Goal: Information Seeking & Learning: Find contact information

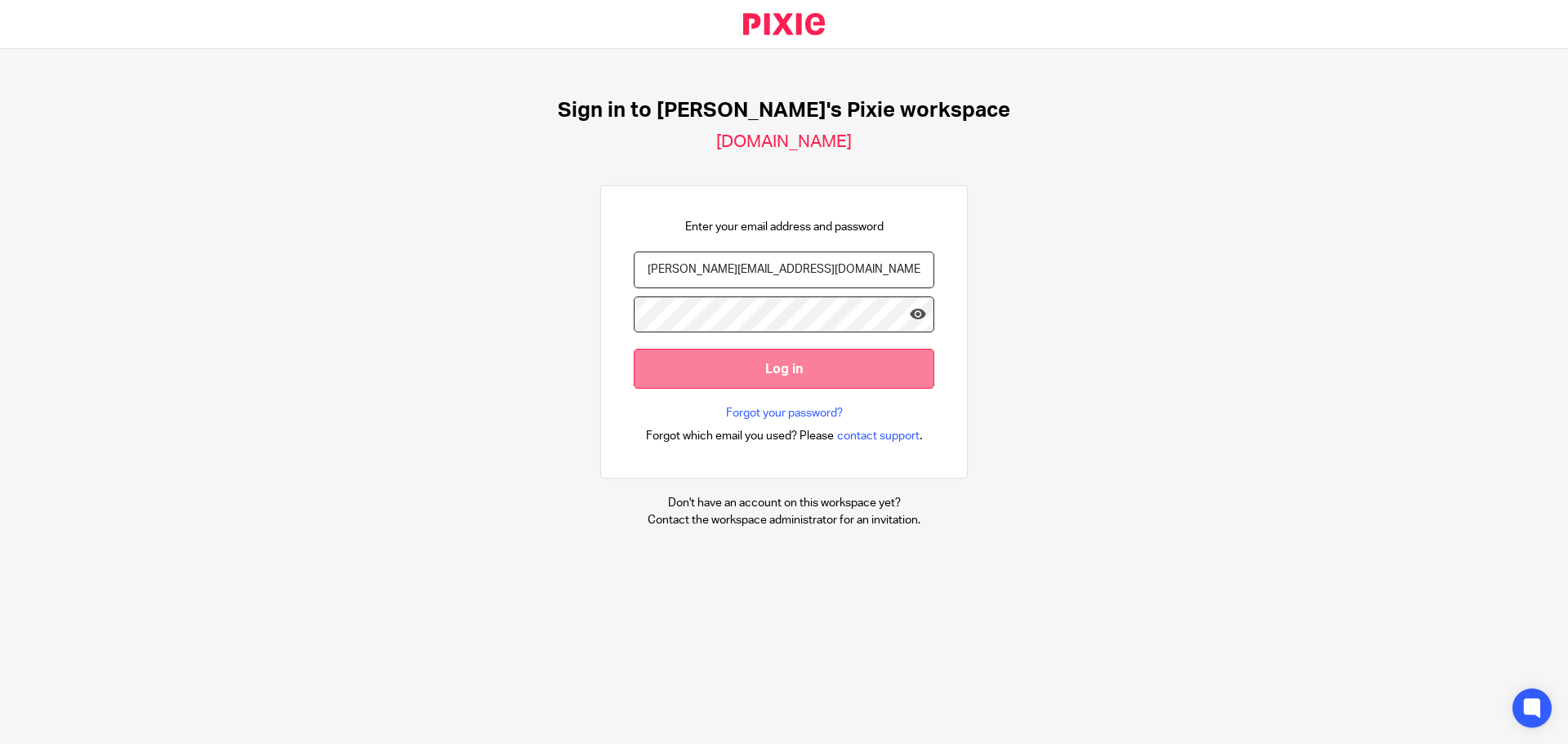
click at [749, 371] on input "Log in" at bounding box center [783, 369] width 300 height 40
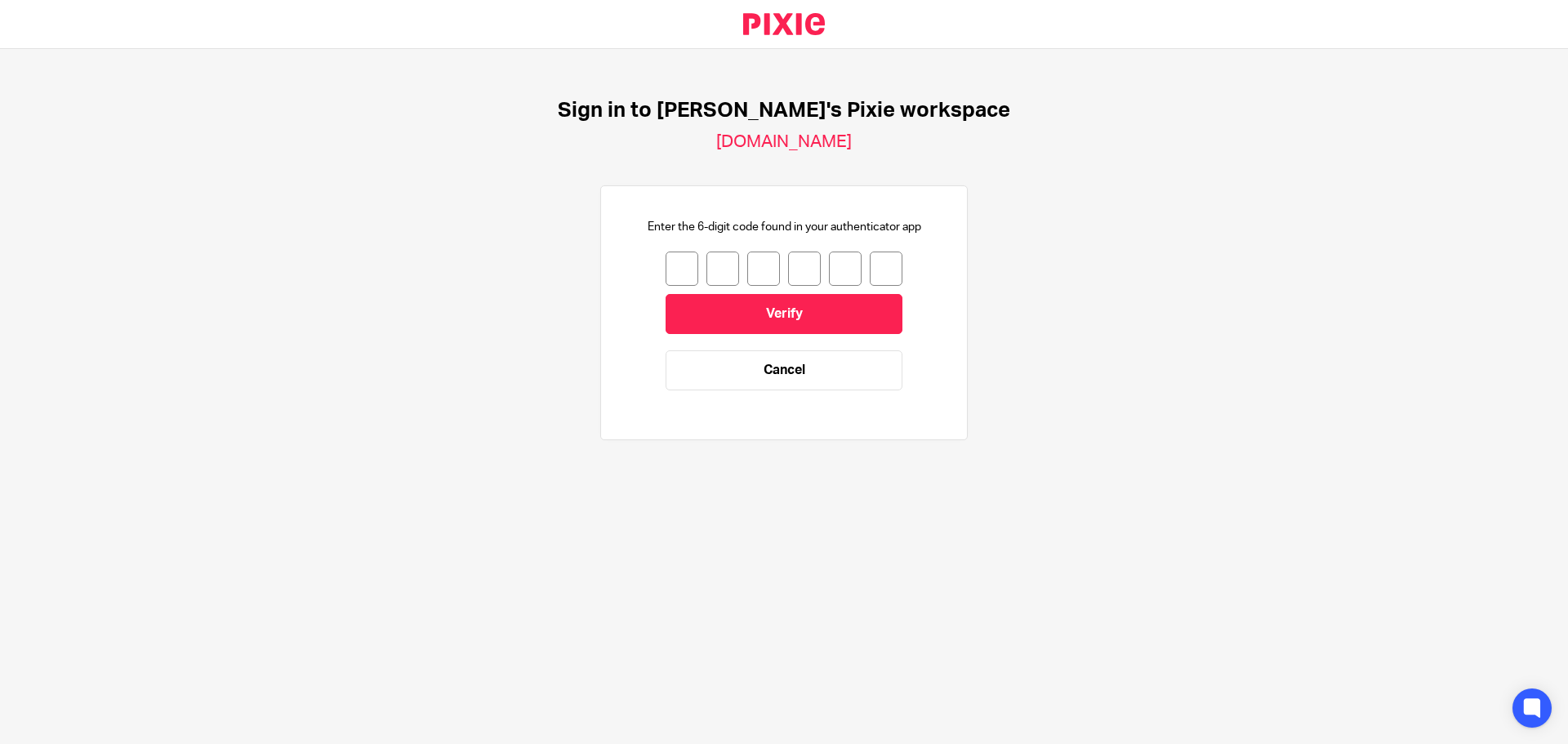
click at [680, 261] on input "number" at bounding box center [682, 268] width 33 height 34
type input "3"
type input "0"
type input "1"
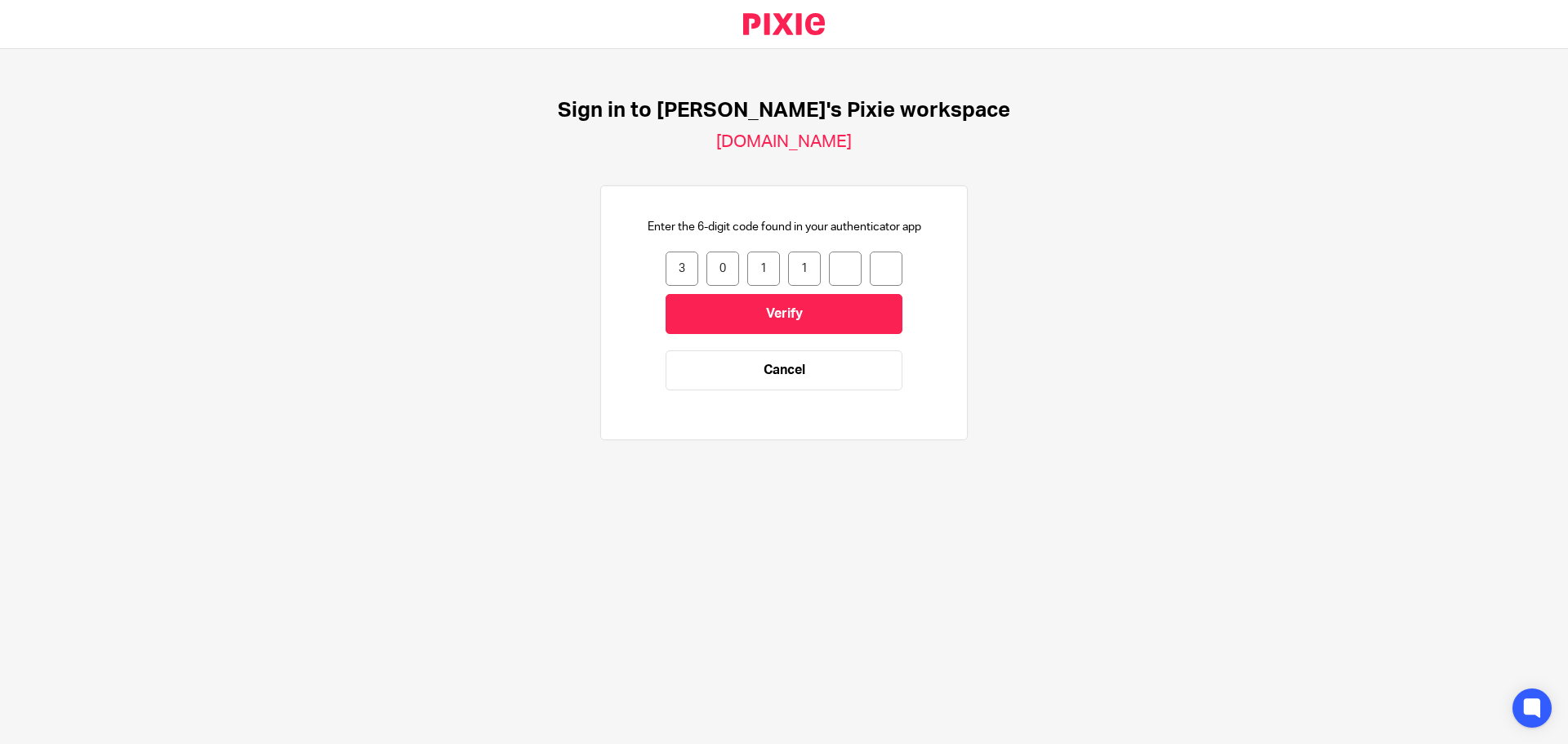
type input "6"
click at [734, 309] on input "Verify" at bounding box center [784, 314] width 237 height 40
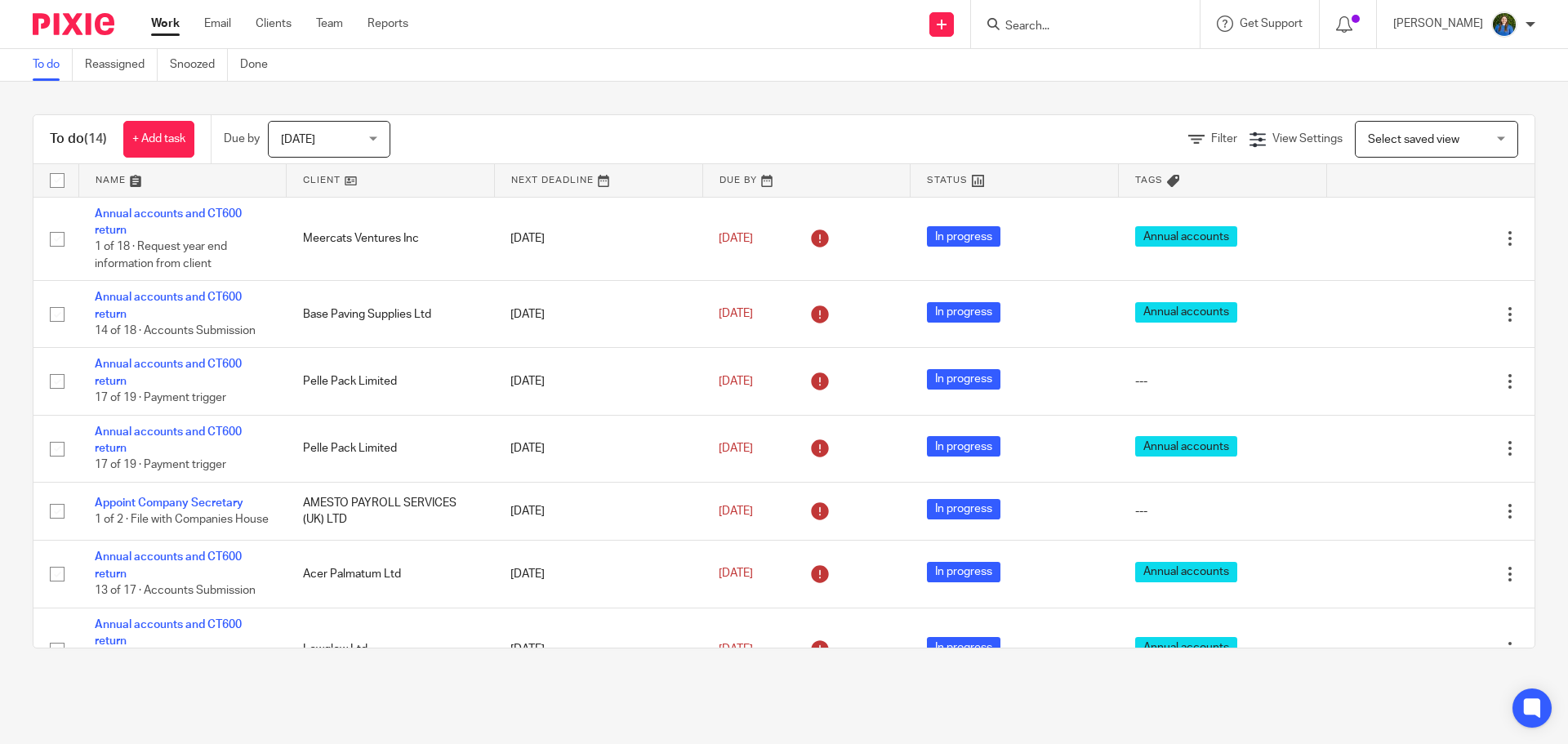
click at [1096, 17] on form at bounding box center [1091, 23] width 174 height 20
click at [1097, 32] on input "Search" at bounding box center [1077, 27] width 147 height 15
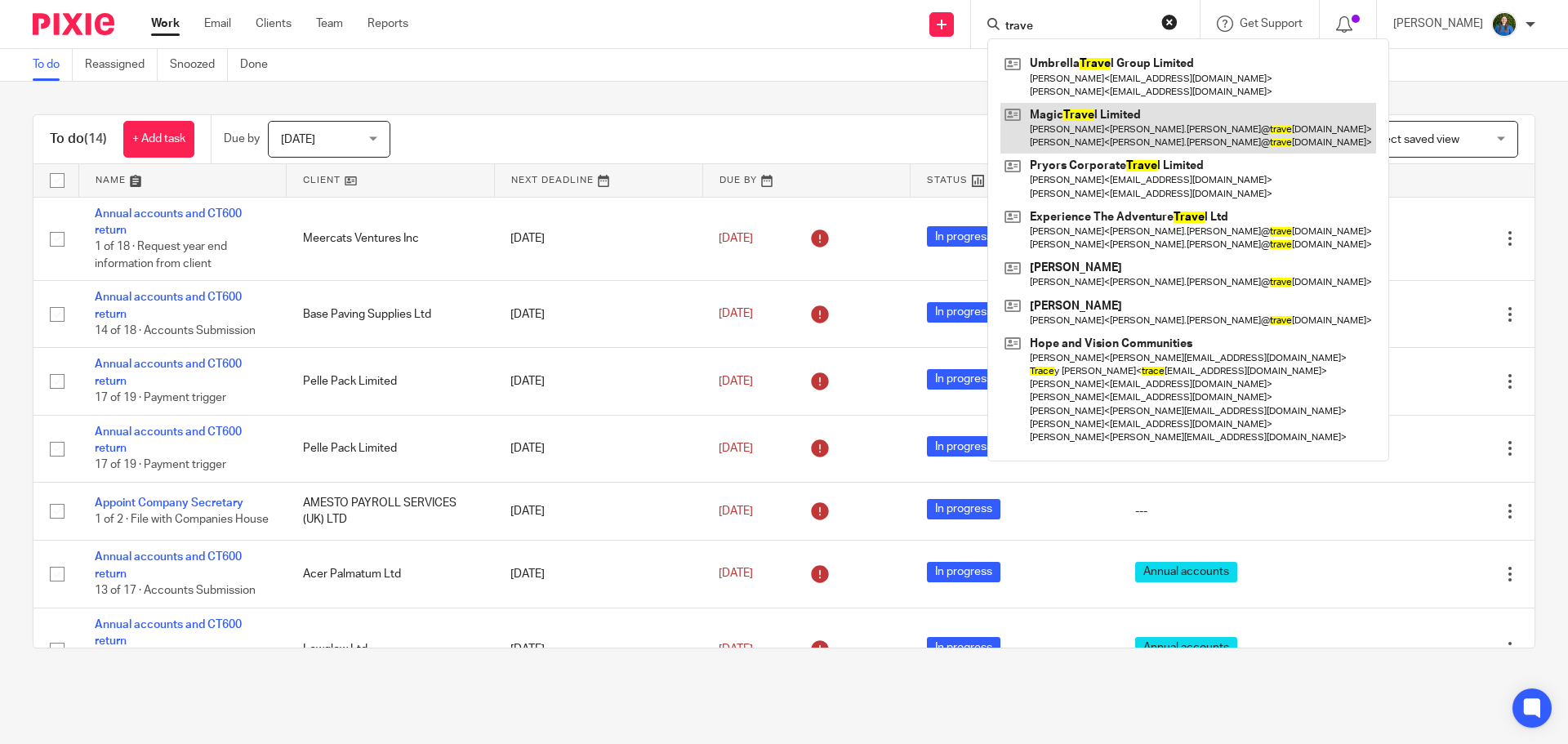
type input "trave"
click at [1098, 131] on link at bounding box center [1189, 128] width 376 height 50
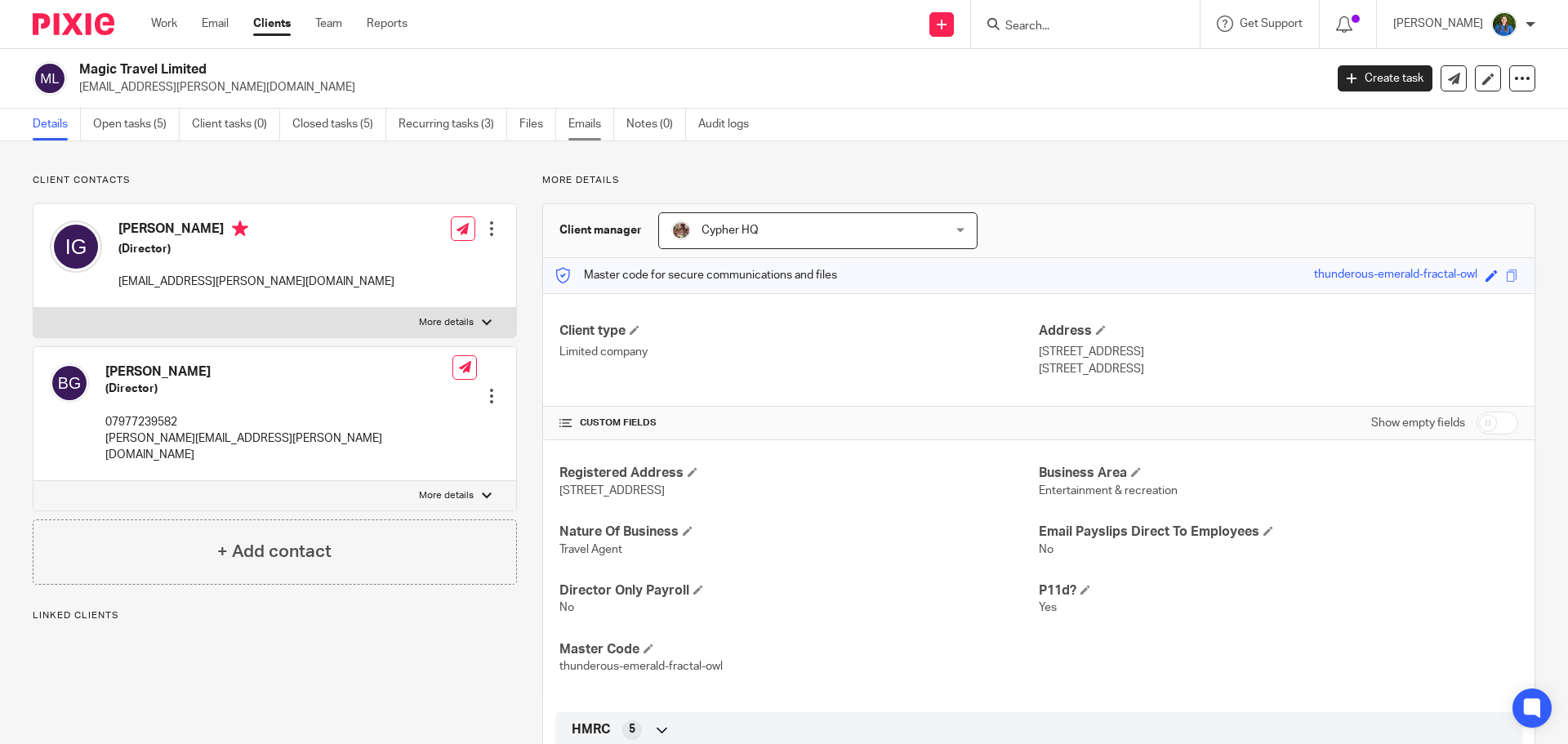
click at [582, 119] on link "Emails" at bounding box center [591, 124] width 46 height 32
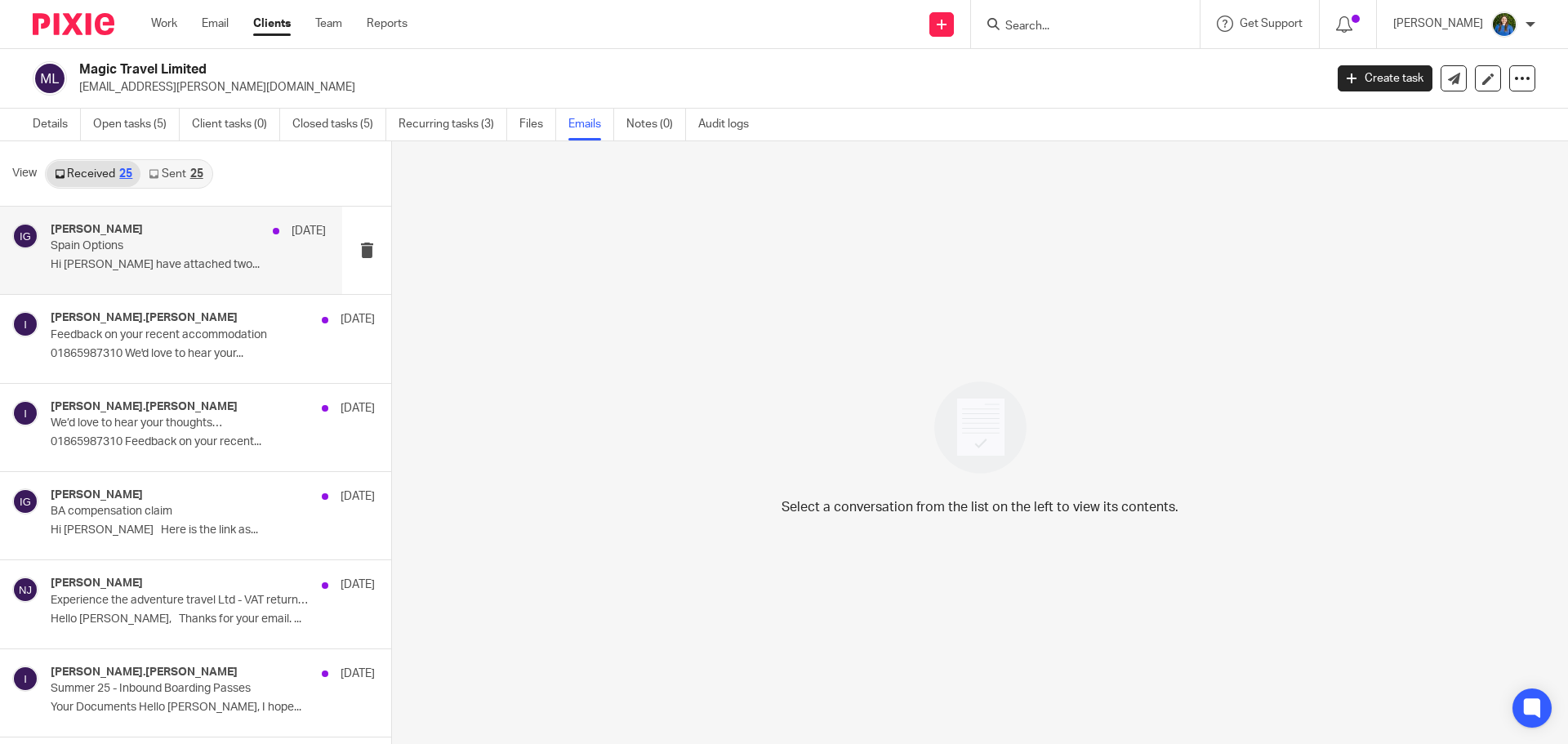
click at [166, 258] on div "Ian Gifford 30 Aug Spain Options Hi Matt I have attached two..." at bounding box center [188, 250] width 275 height 55
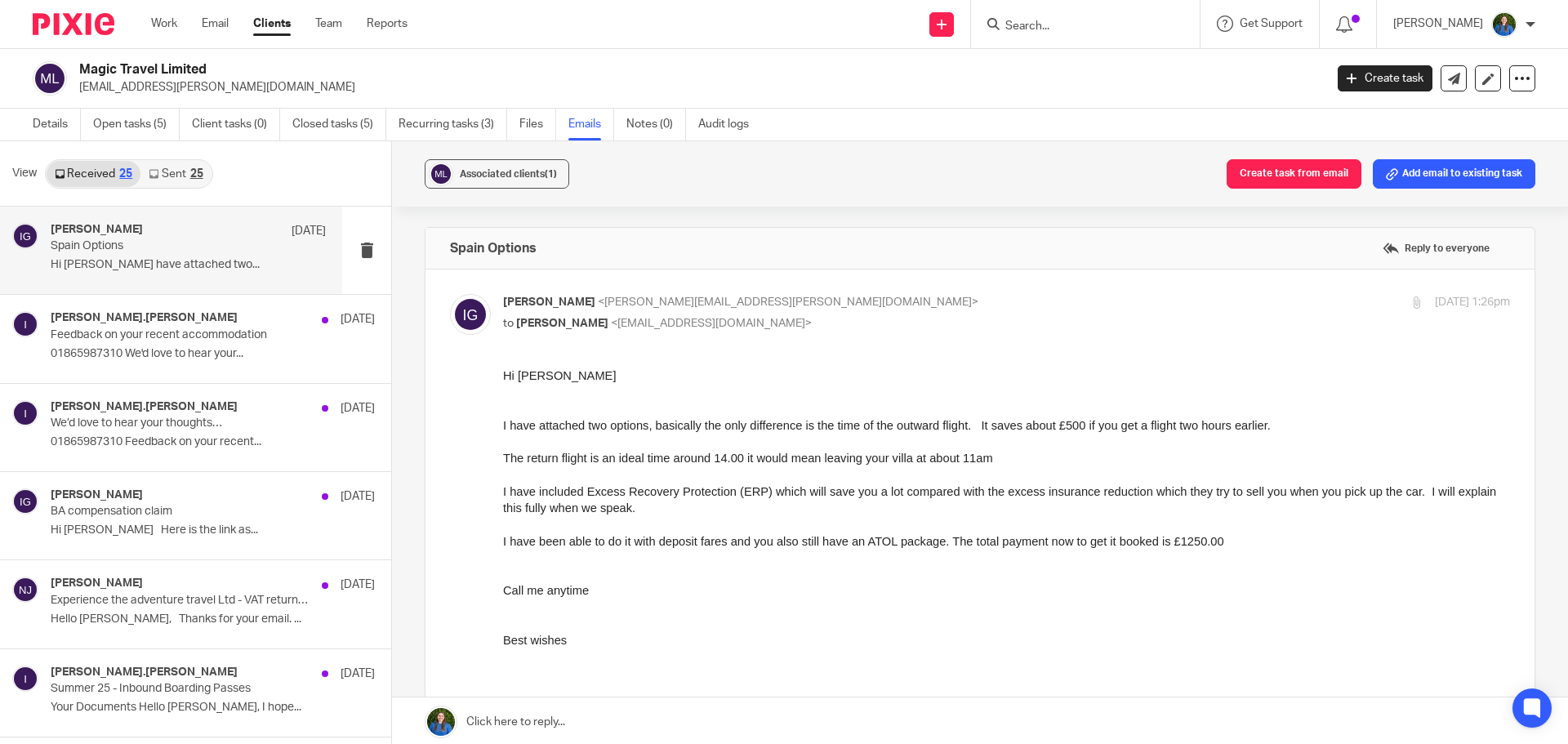
click at [166, 176] on link "Sent 25" at bounding box center [175, 174] width 70 height 26
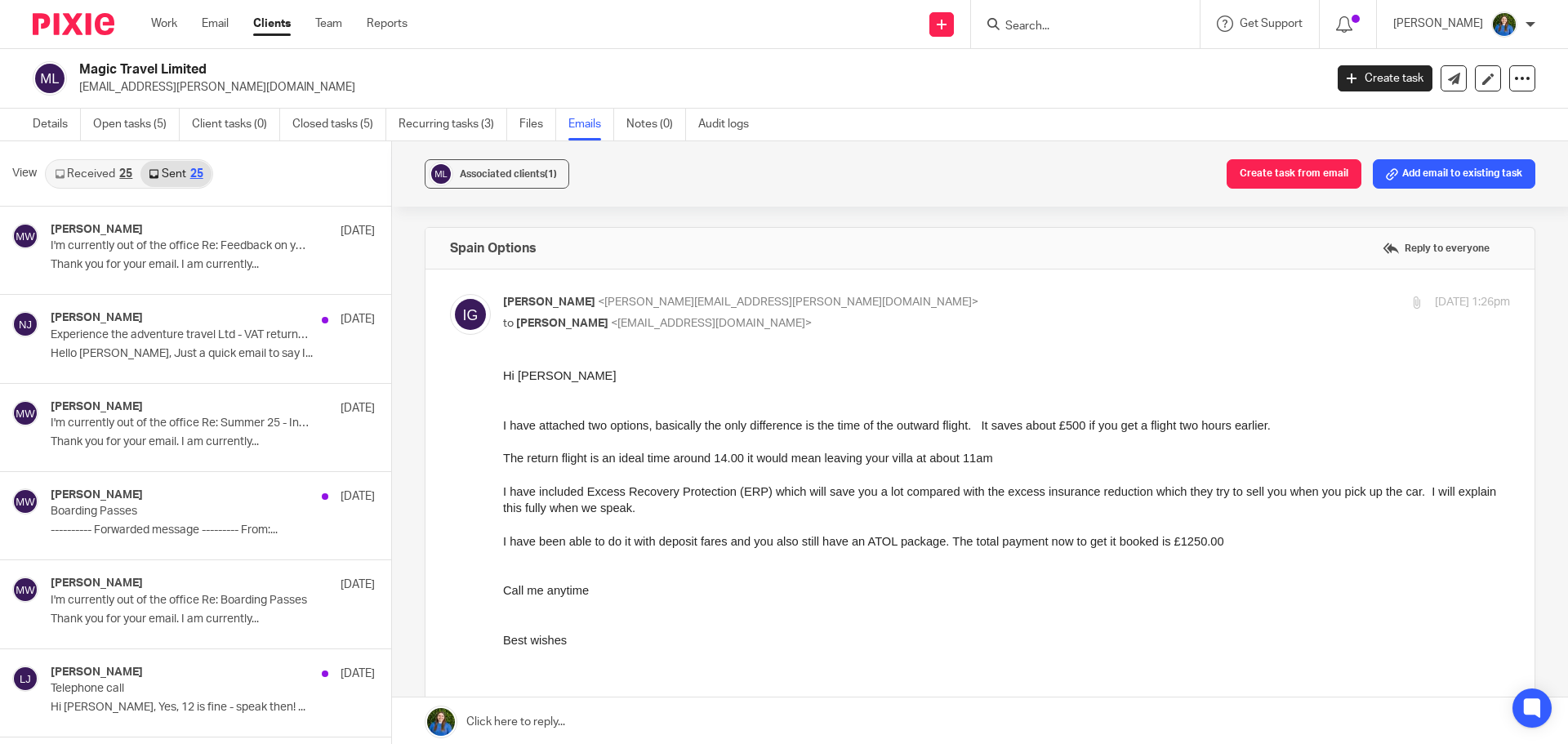
scroll to position [3, 0]
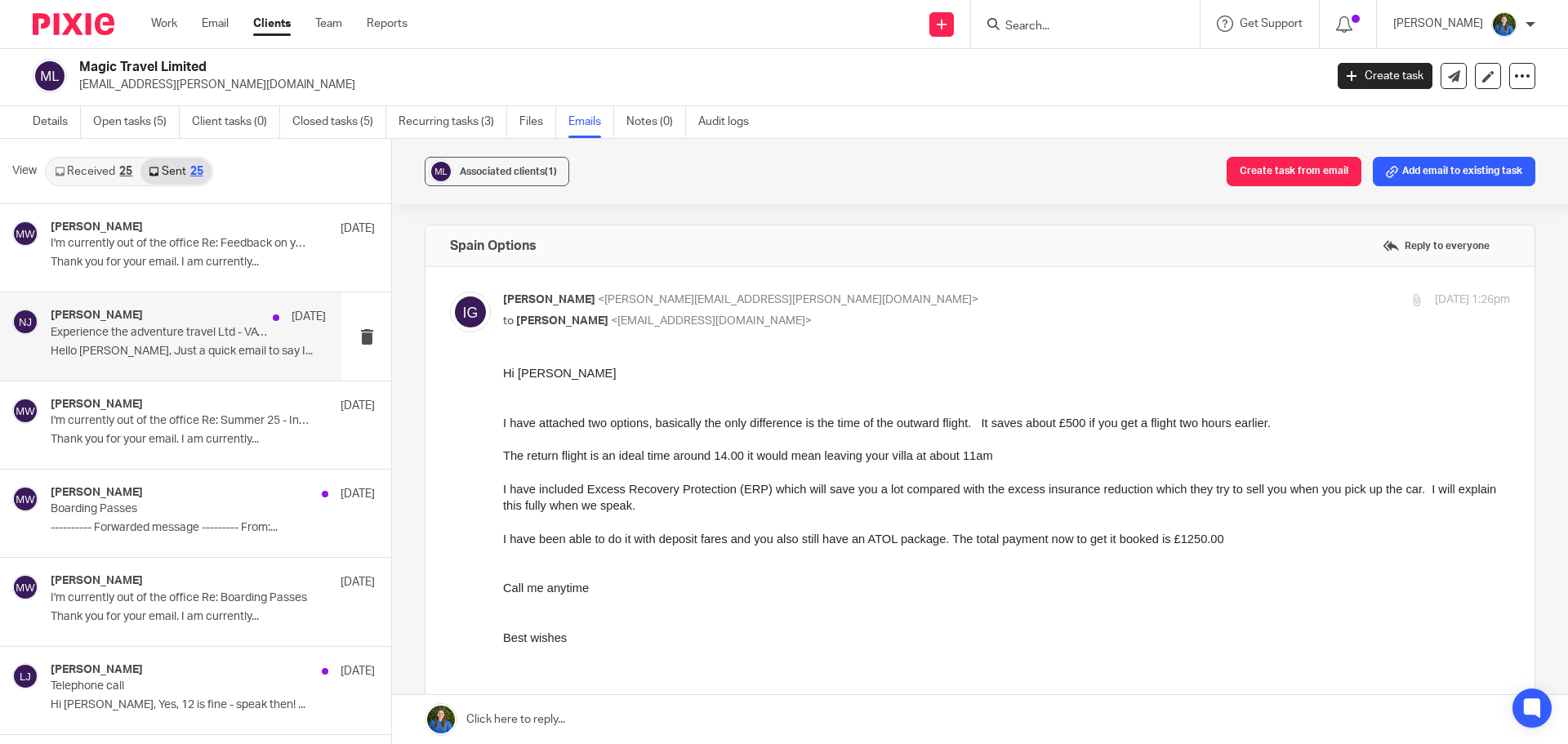
click at [151, 359] on div "Nuala James 16 Aug Experience the adventure travel Ltd - VAT return 31 July 202…" at bounding box center [188, 336] width 275 height 55
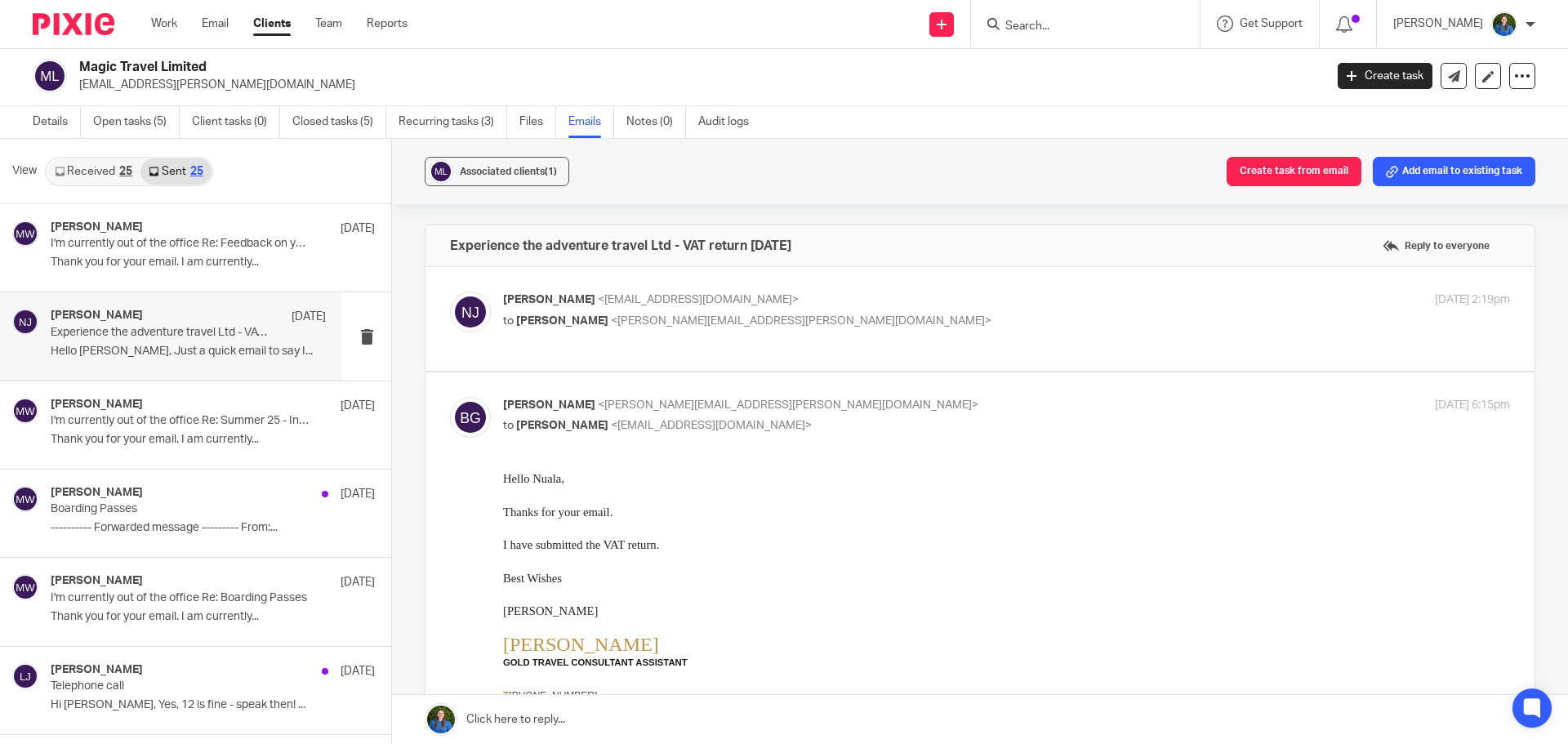
scroll to position [0, 0]
click at [84, 172] on link "Received 25" at bounding box center [94, 171] width 94 height 26
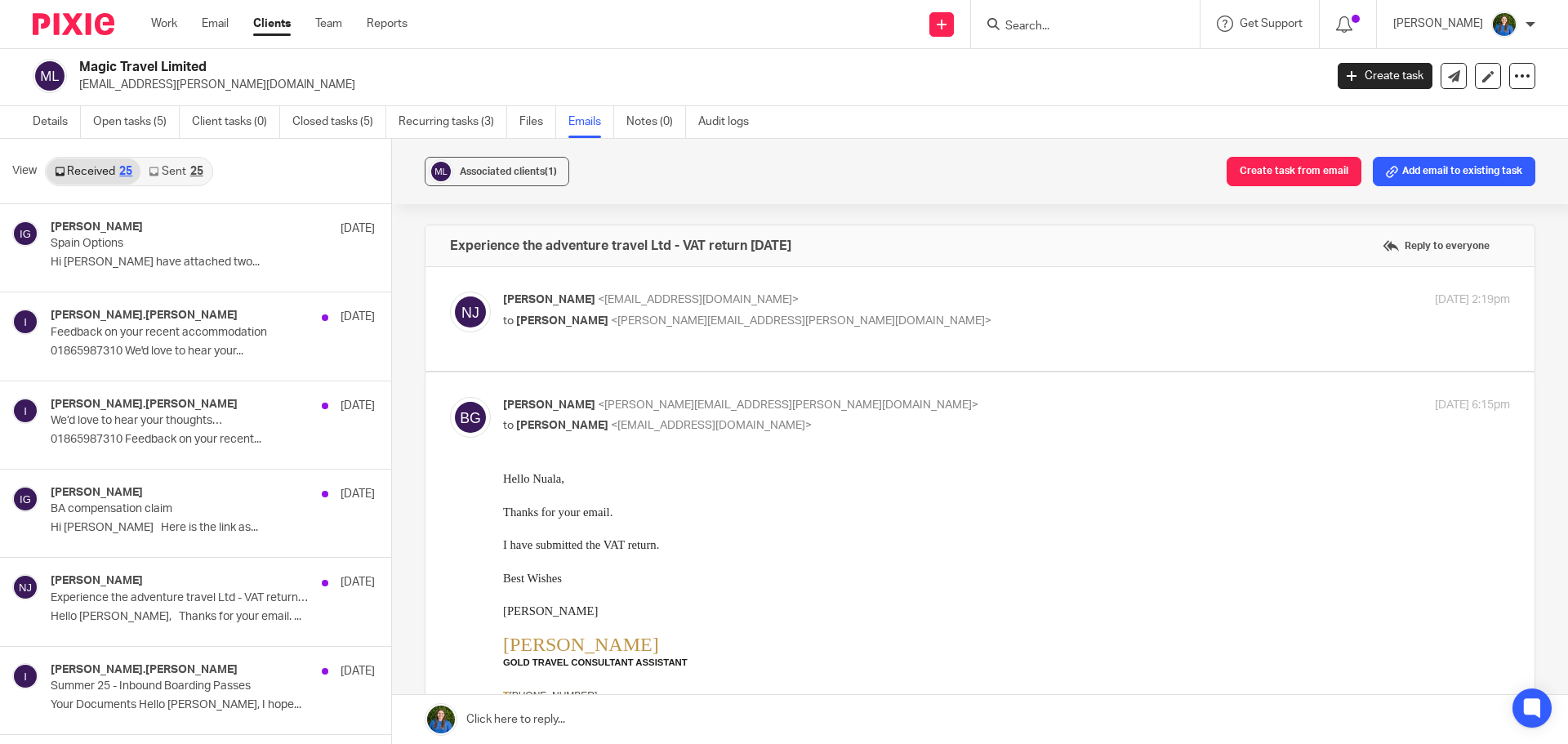
click at [1078, 22] on input "Search" at bounding box center [1077, 27] width 147 height 15
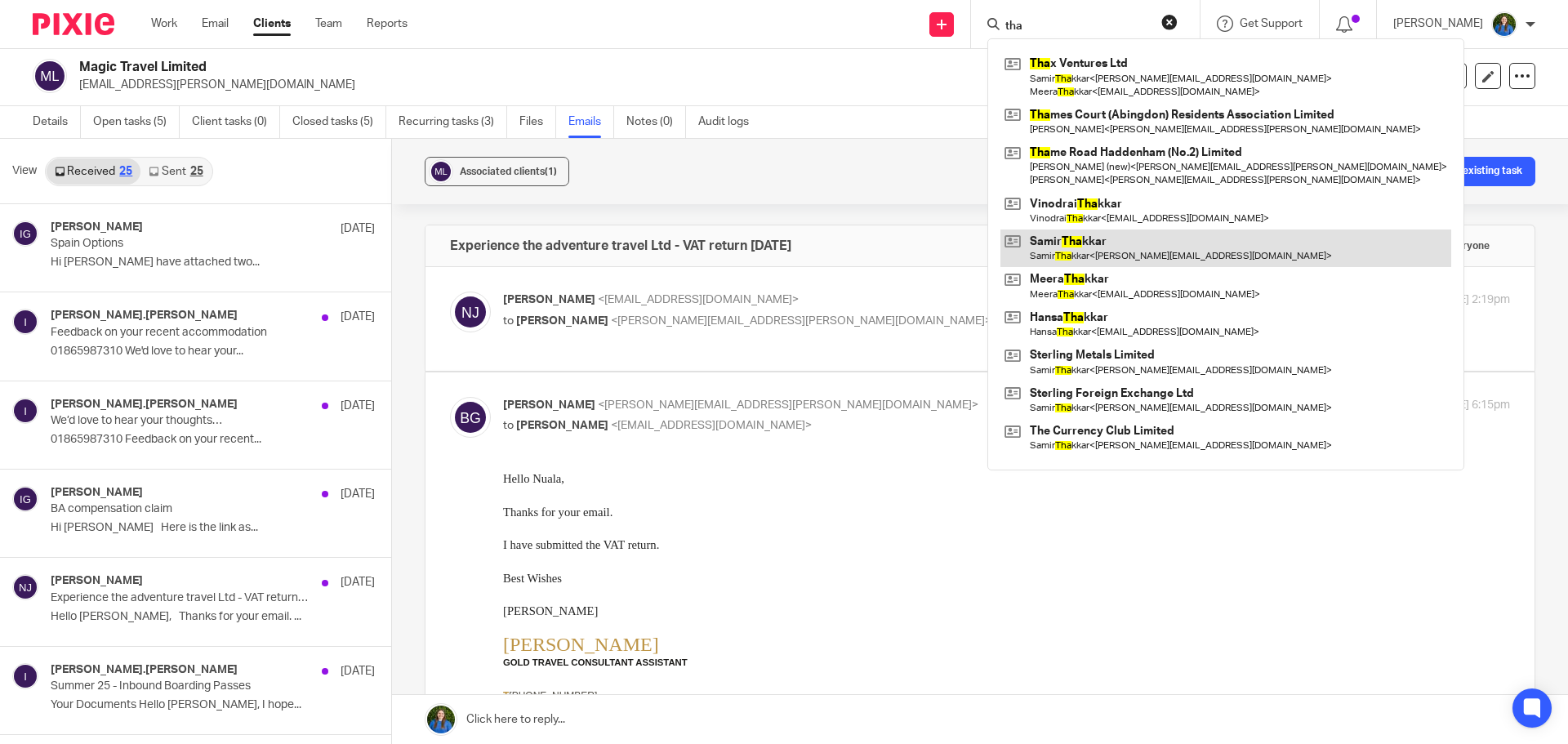
type input "tha"
click at [1094, 256] on link at bounding box center [1226, 248] width 451 height 37
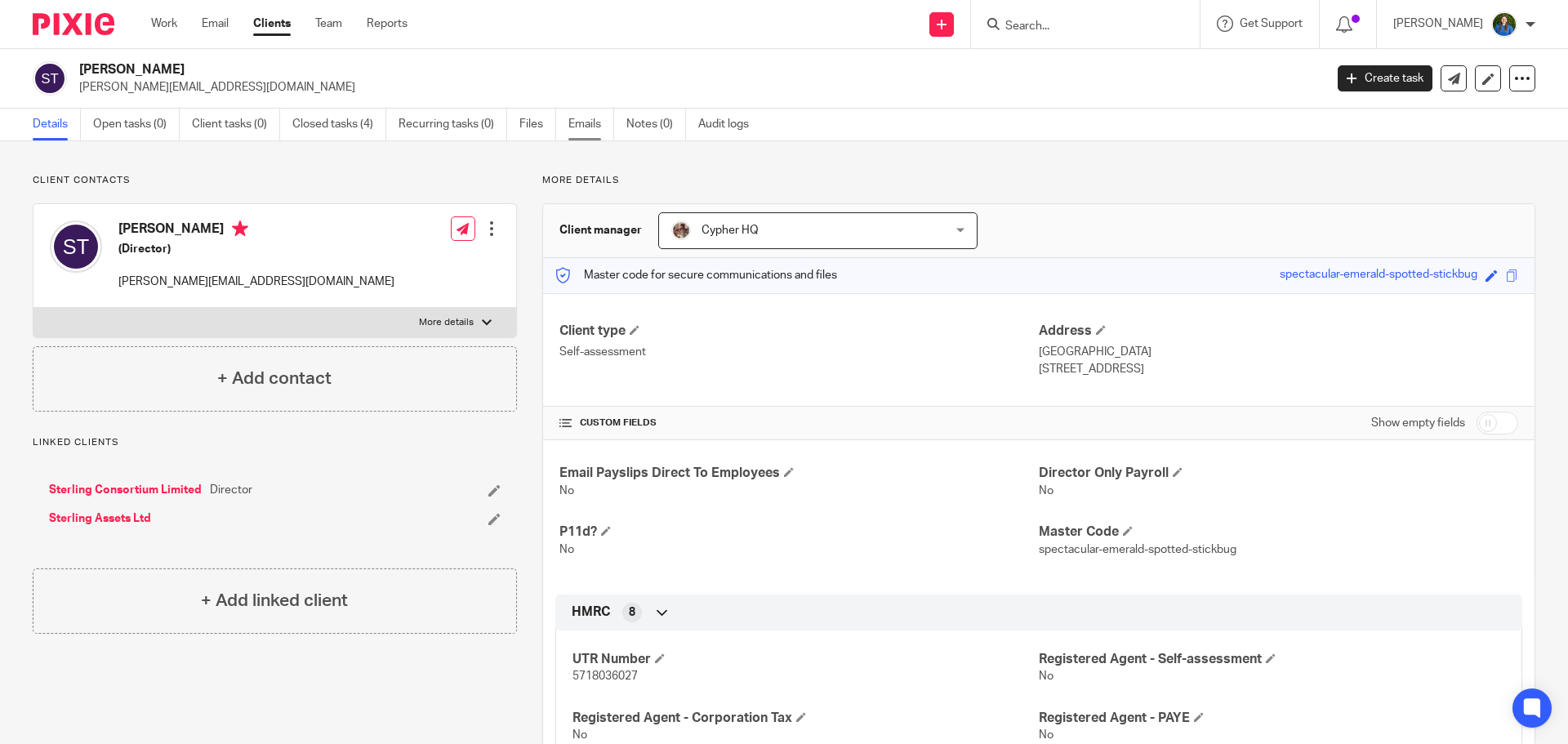
click at [580, 121] on link "Emails" at bounding box center [591, 124] width 46 height 32
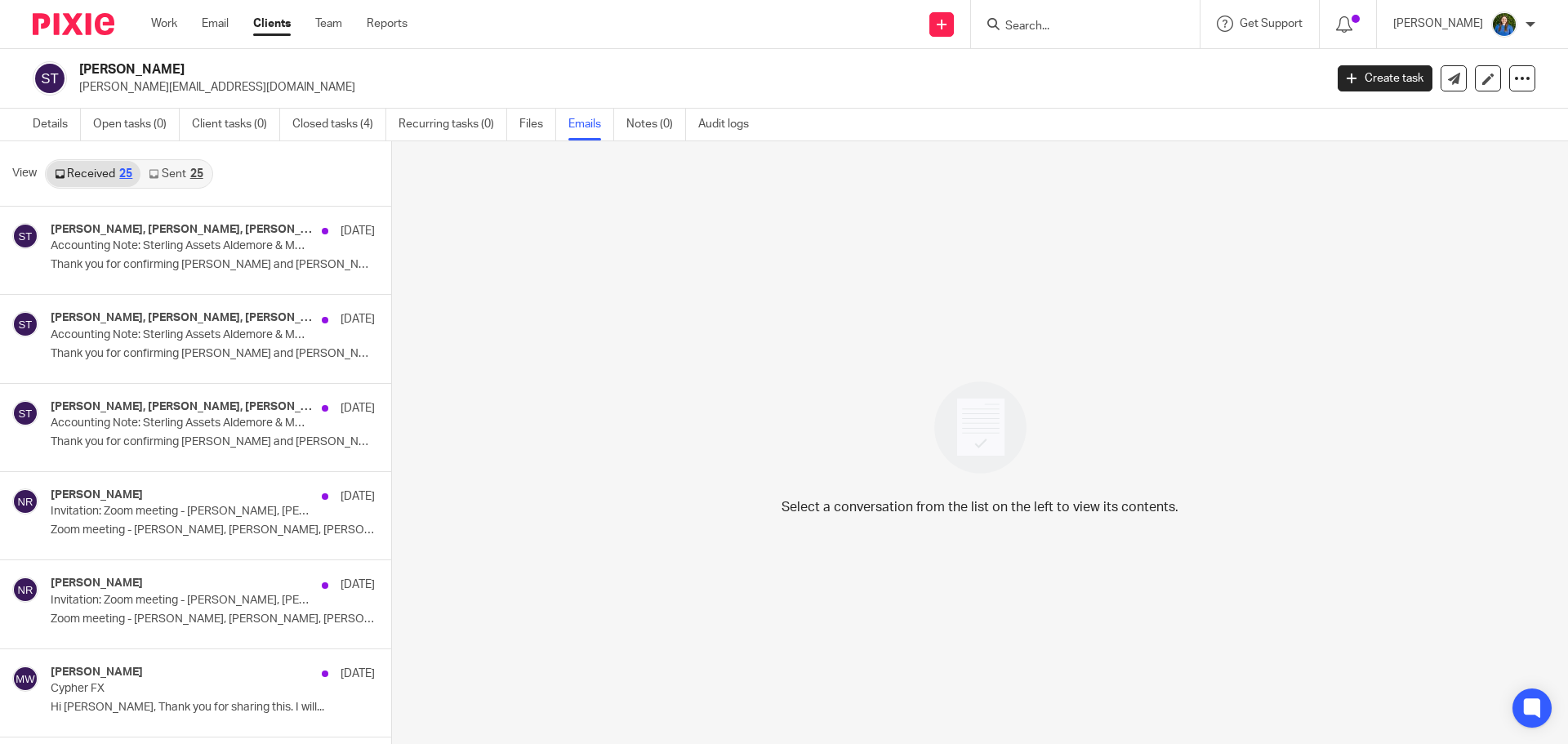
scroll to position [3, 0]
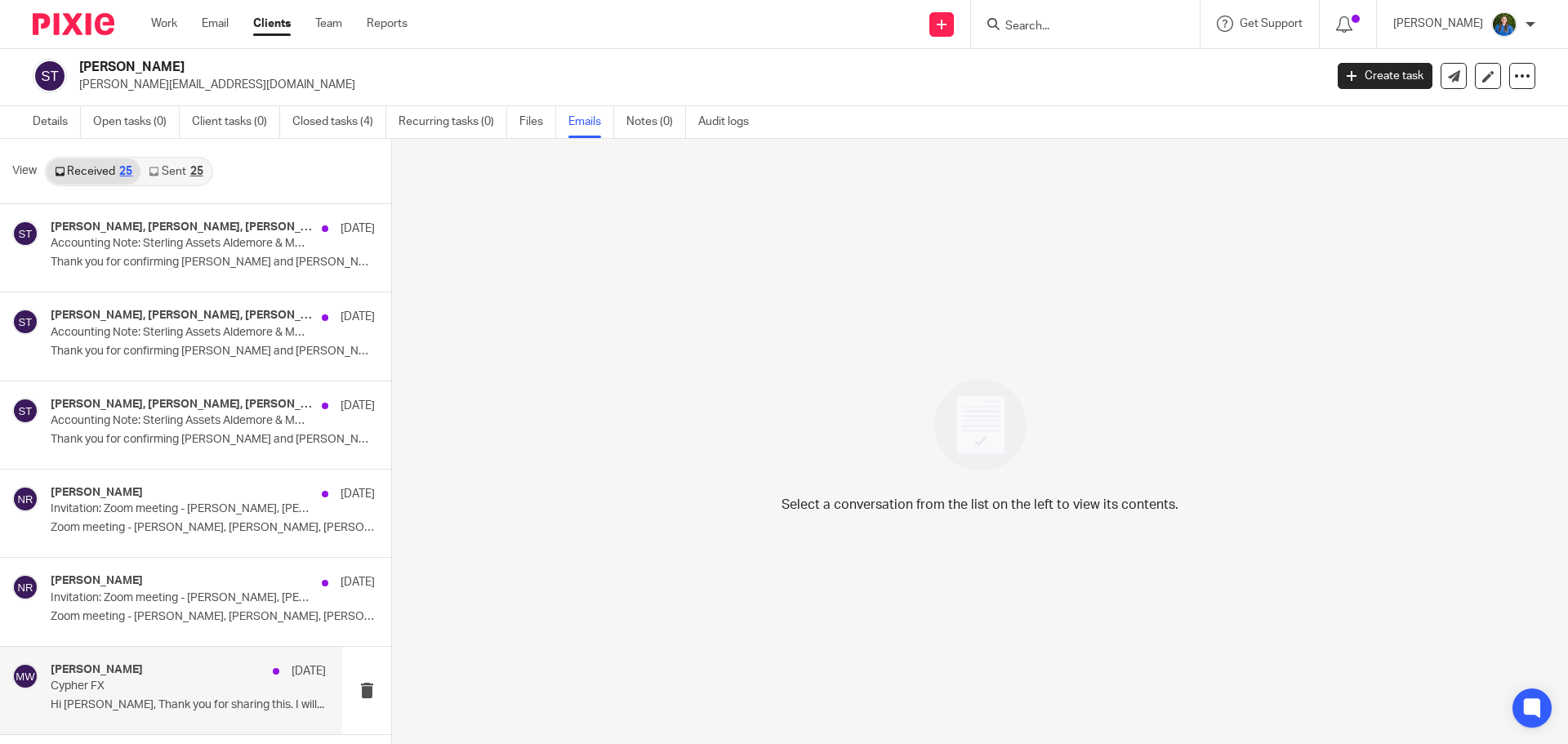
click at [120, 665] on h4 "[PERSON_NAME]" at bounding box center [97, 670] width 92 height 14
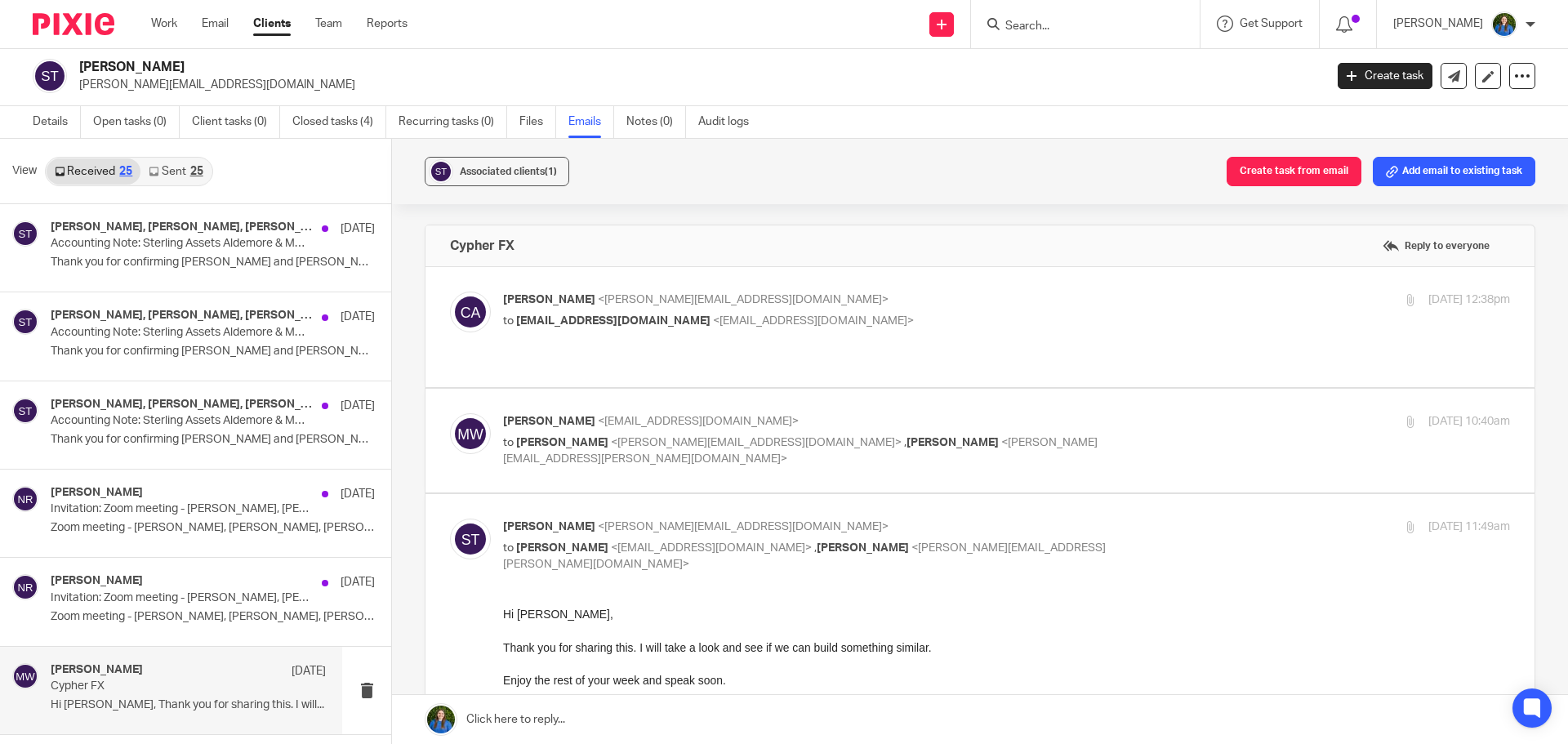
scroll to position [0, 0]
click at [755, 316] on span "<matt@cypherhq.co.uk>" at bounding box center [813, 320] width 201 height 11
checkbox input "true"
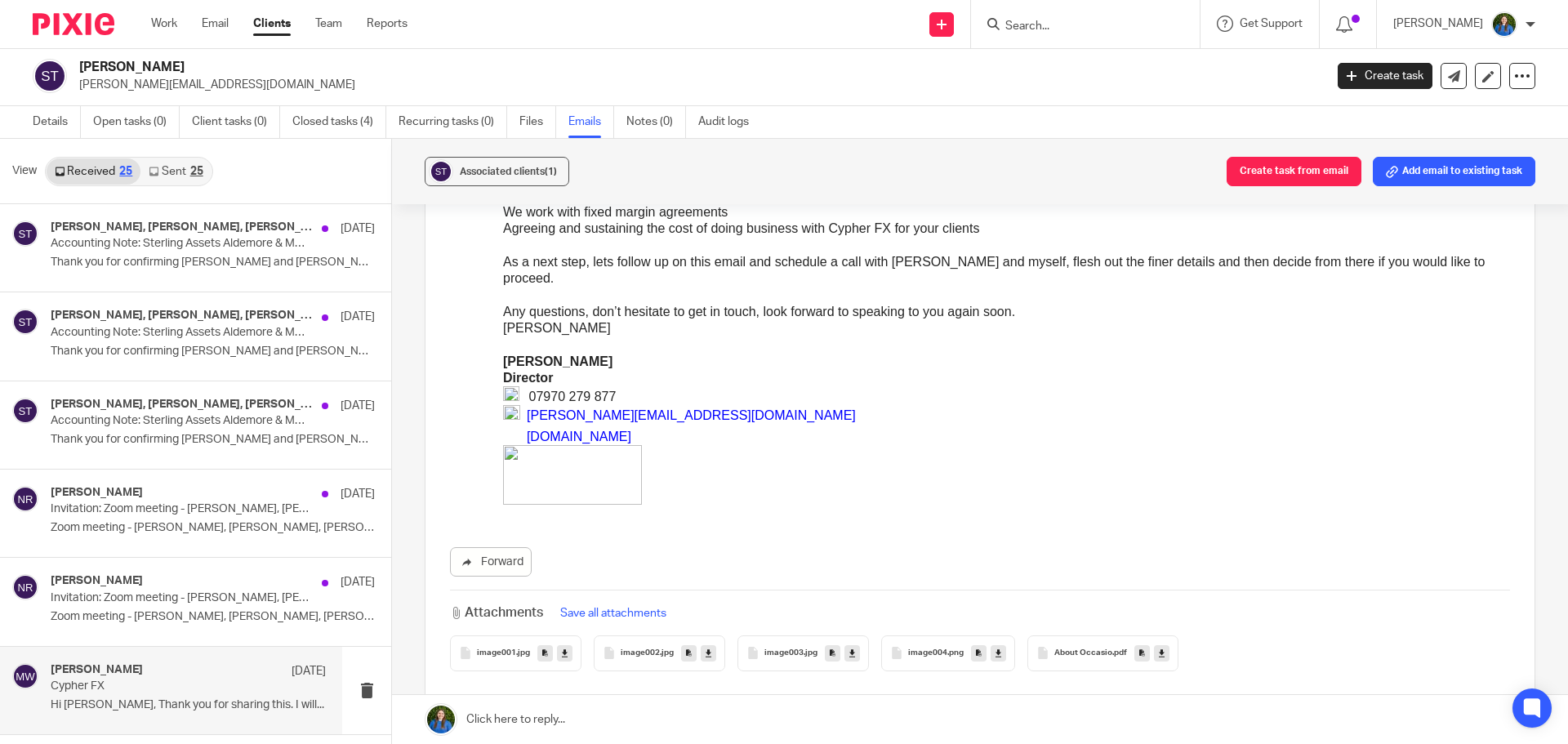
scroll to position [817, 0]
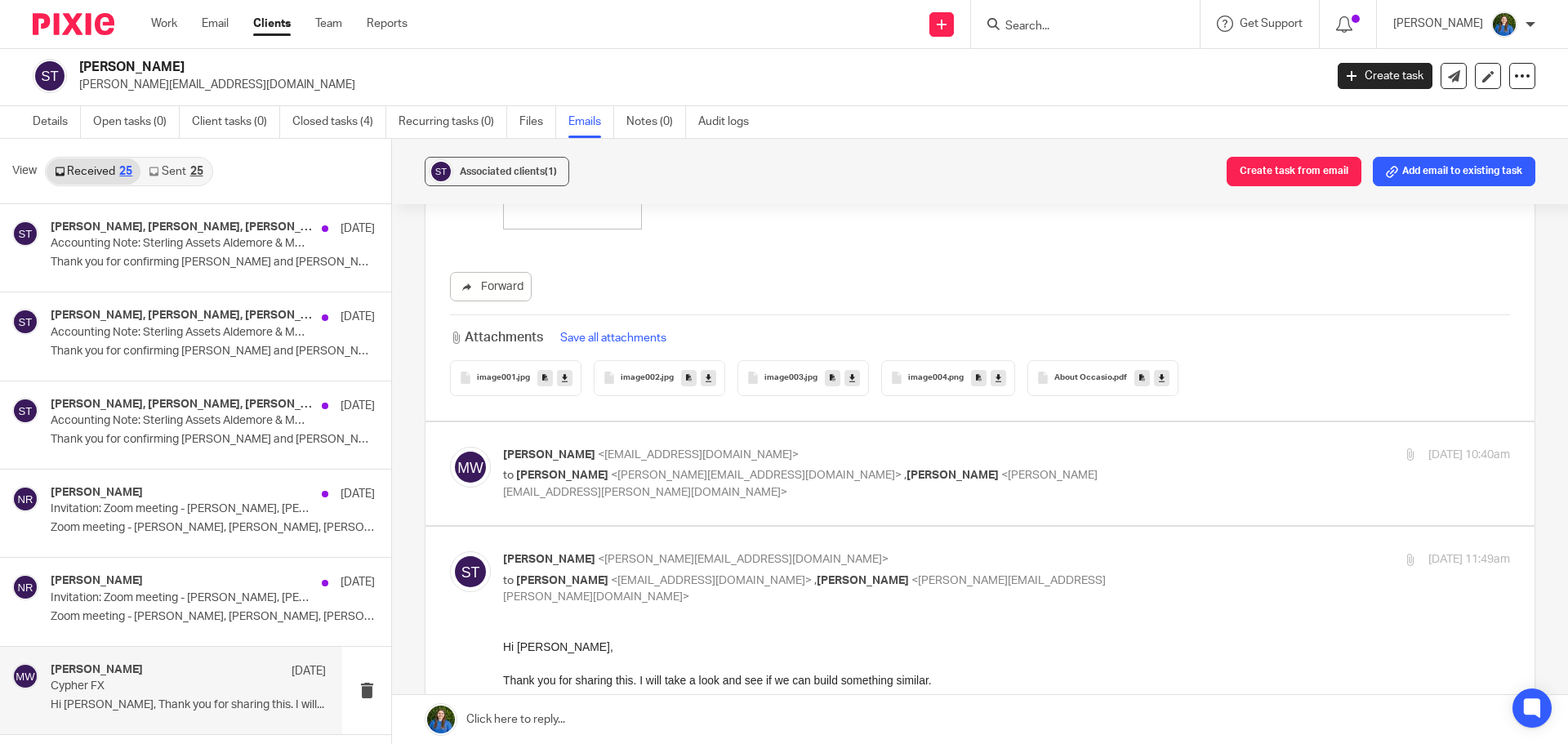
click at [916, 459] on p "Matthew Williams <matt@cypherhq.co.uk>" at bounding box center [839, 455] width 672 height 17
checkbox input "true"
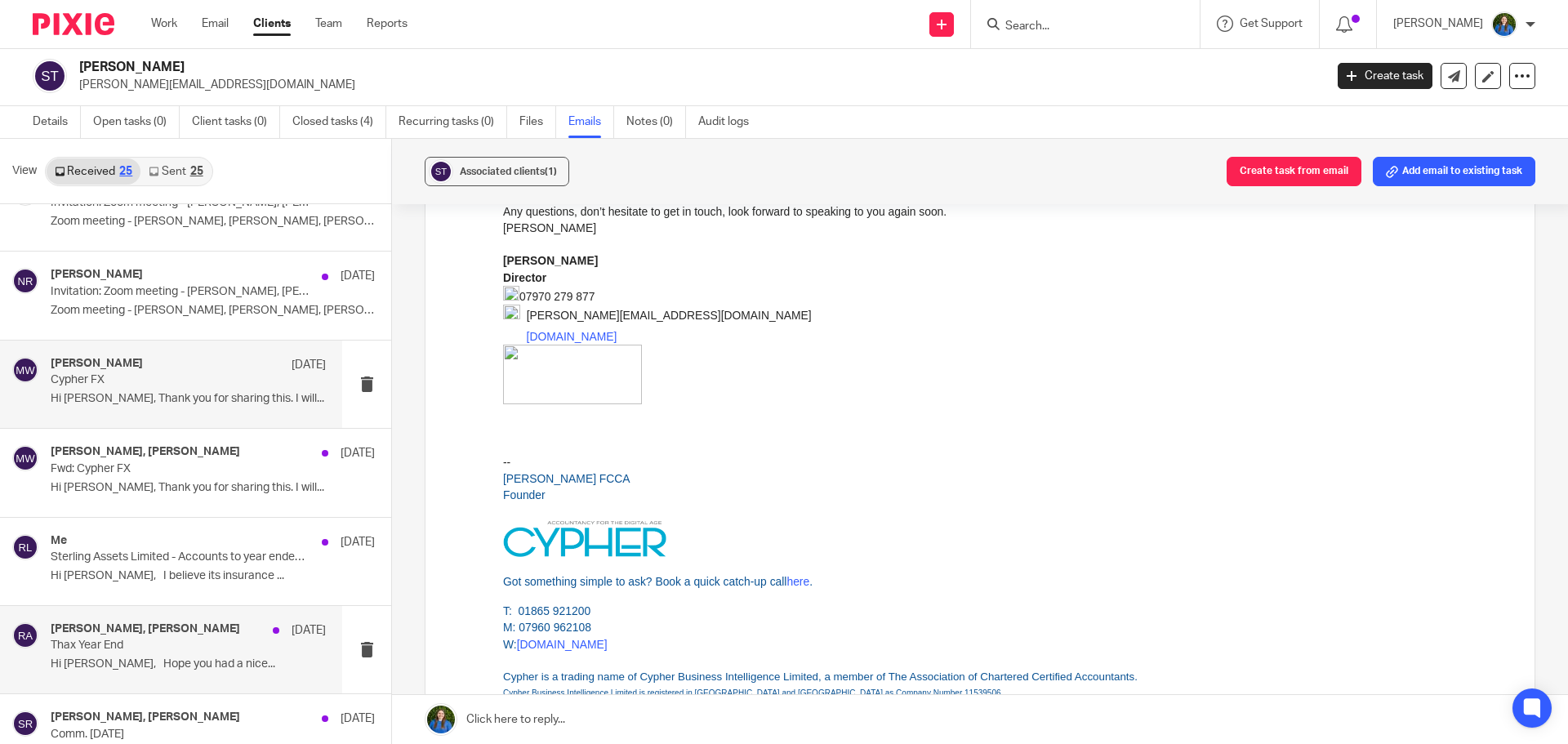
scroll to position [0, 0]
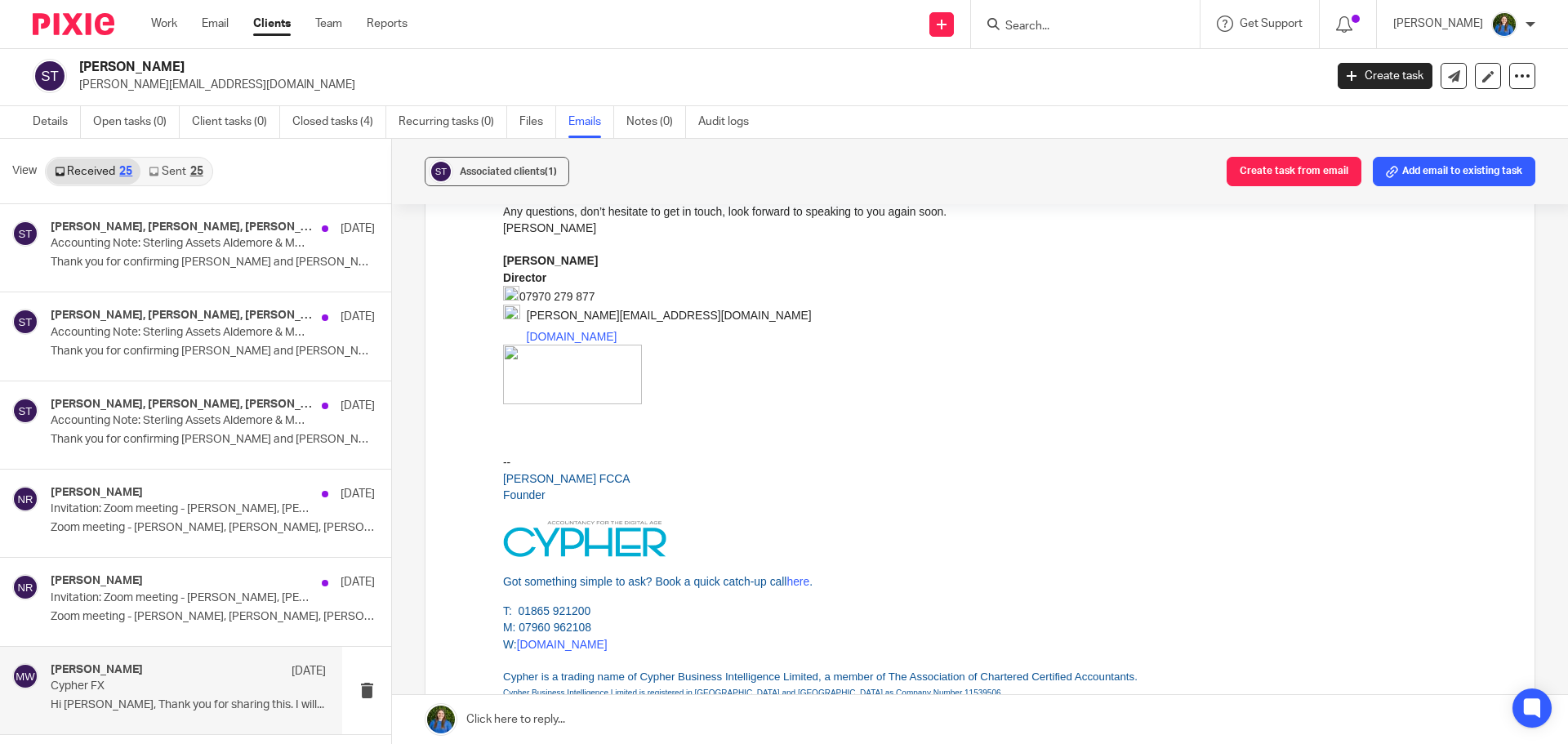
click at [151, 167] on icon at bounding box center [153, 171] width 10 height 10
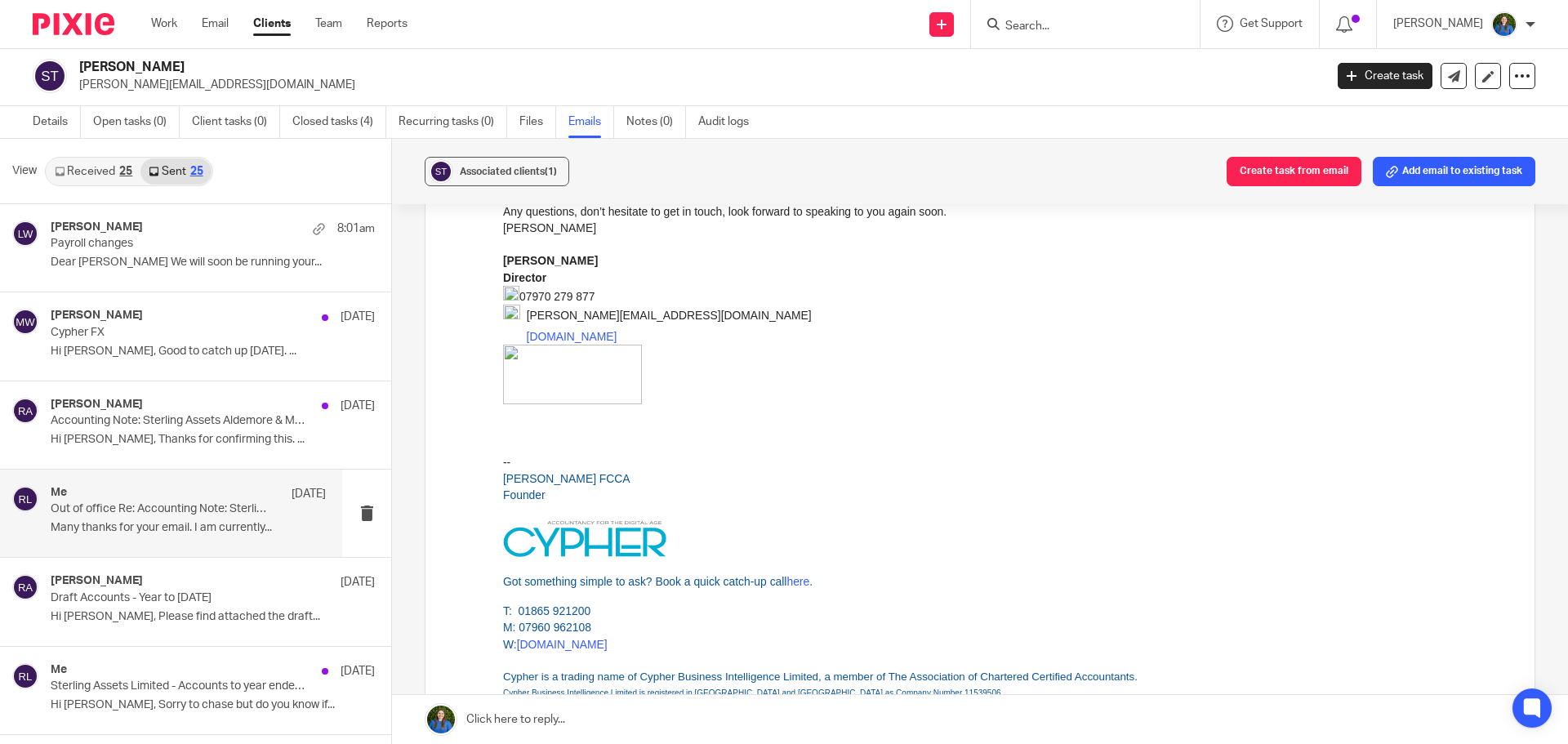
click at [173, 513] on p "Out of office Re: Accounting Note: Sterling Assets Aldemore & Meercats Funds" at bounding box center [160, 509] width 220 height 14
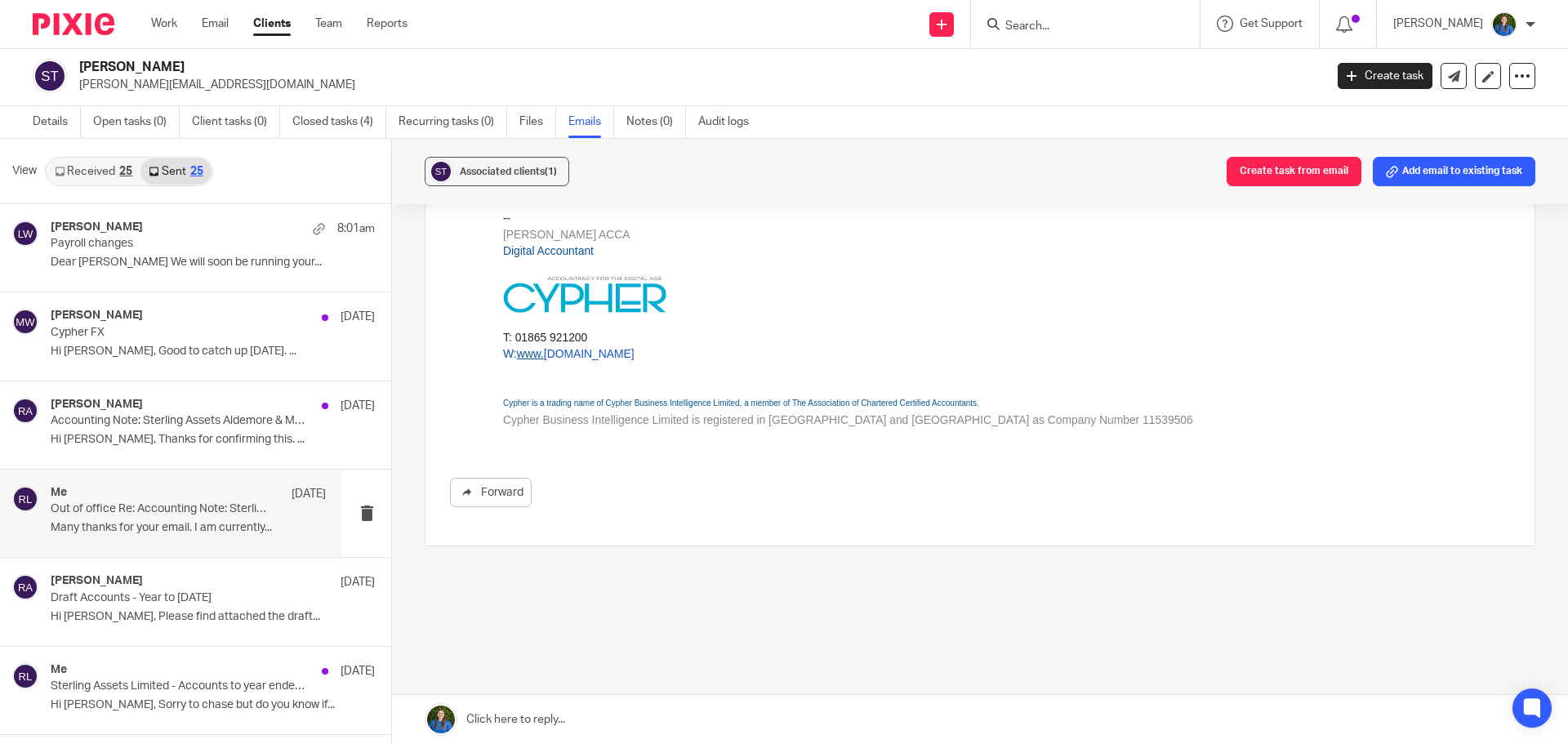
scroll to position [256, 0]
click at [136, 615] on p "Hi Sam, Please find attached the draft..." at bounding box center [188, 617] width 275 height 14
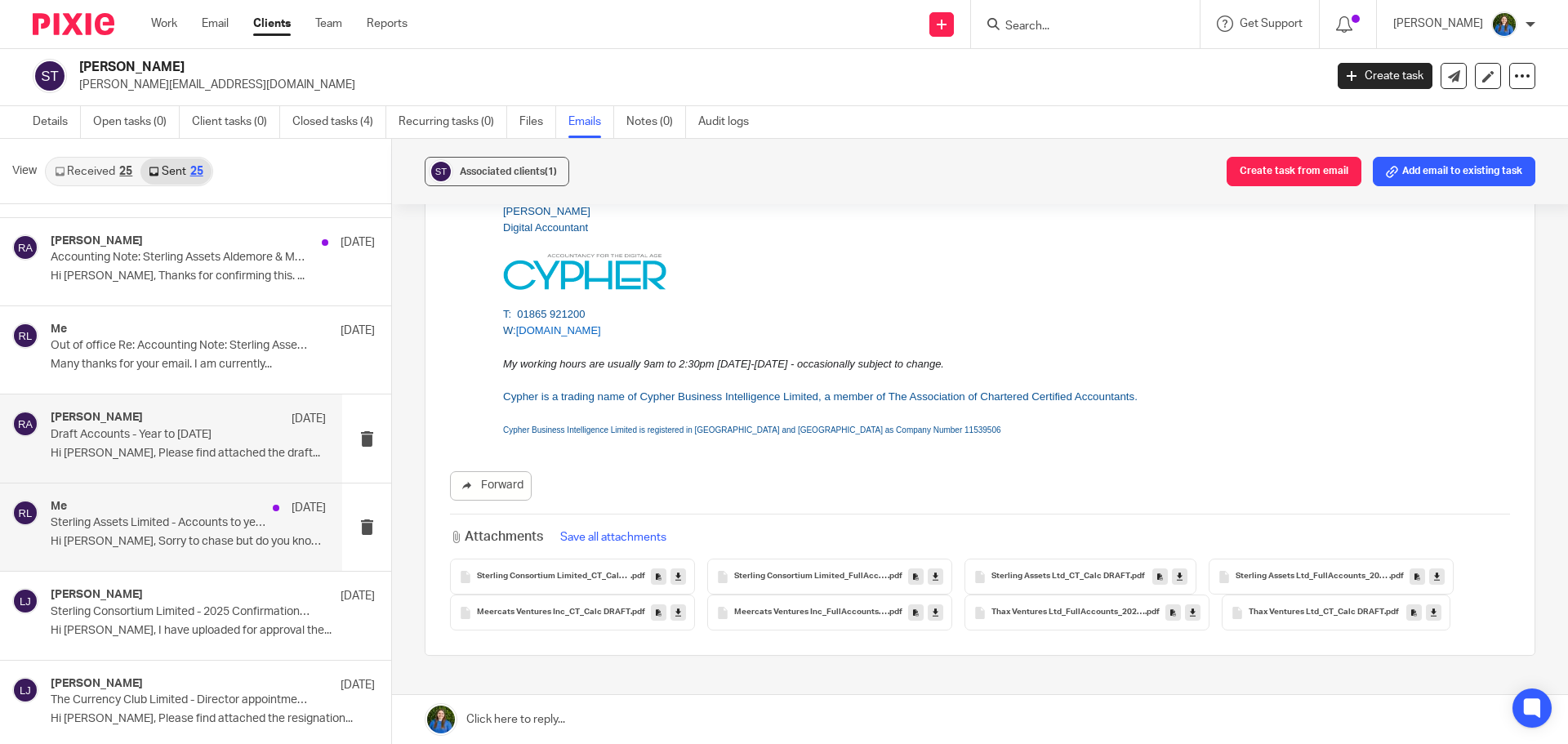
scroll to position [0, 0]
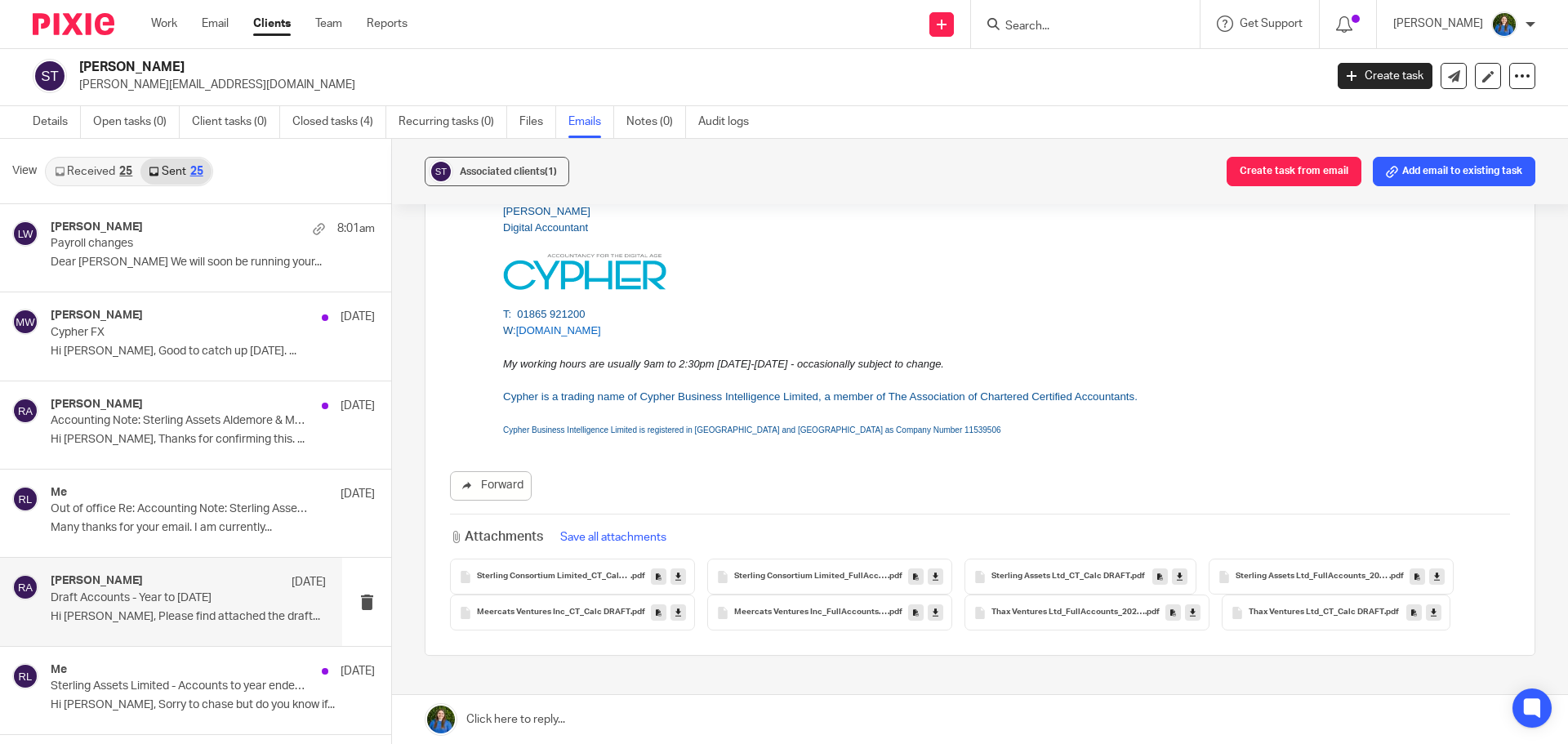
click at [1076, 25] on input "Search" at bounding box center [1077, 27] width 147 height 15
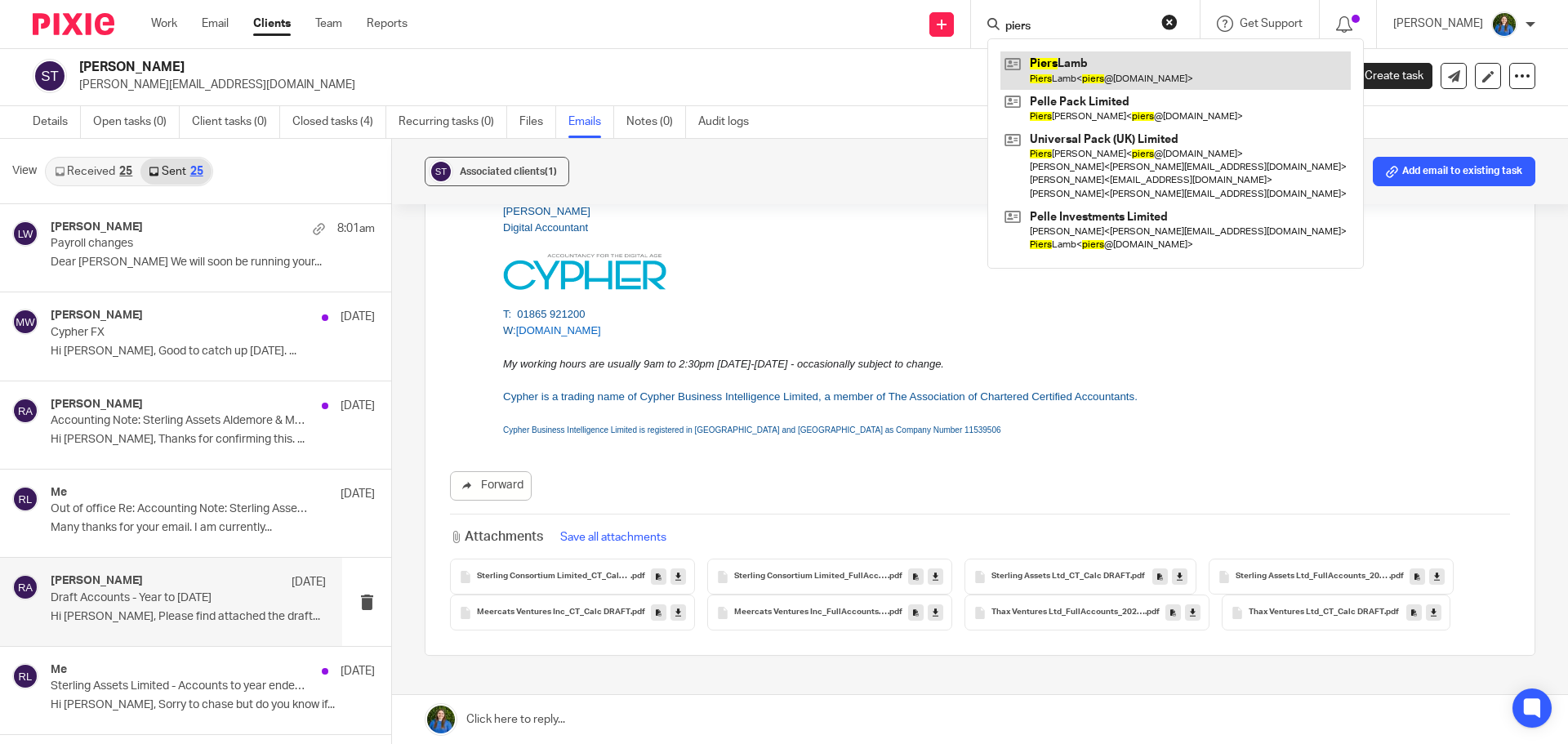
type input "piers"
click at [1071, 71] on link at bounding box center [1176, 70] width 351 height 37
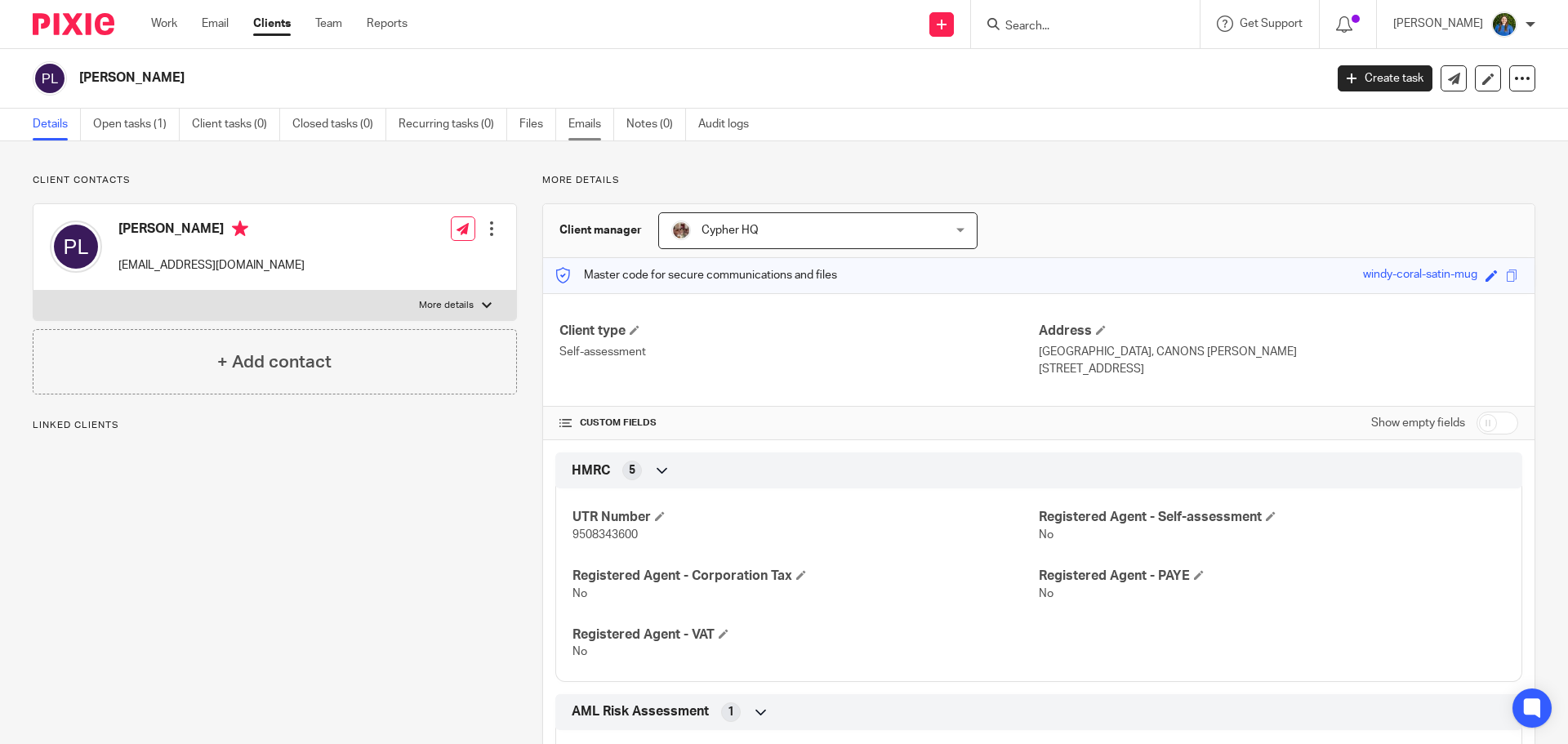
click at [573, 123] on link "Emails" at bounding box center [591, 124] width 46 height 32
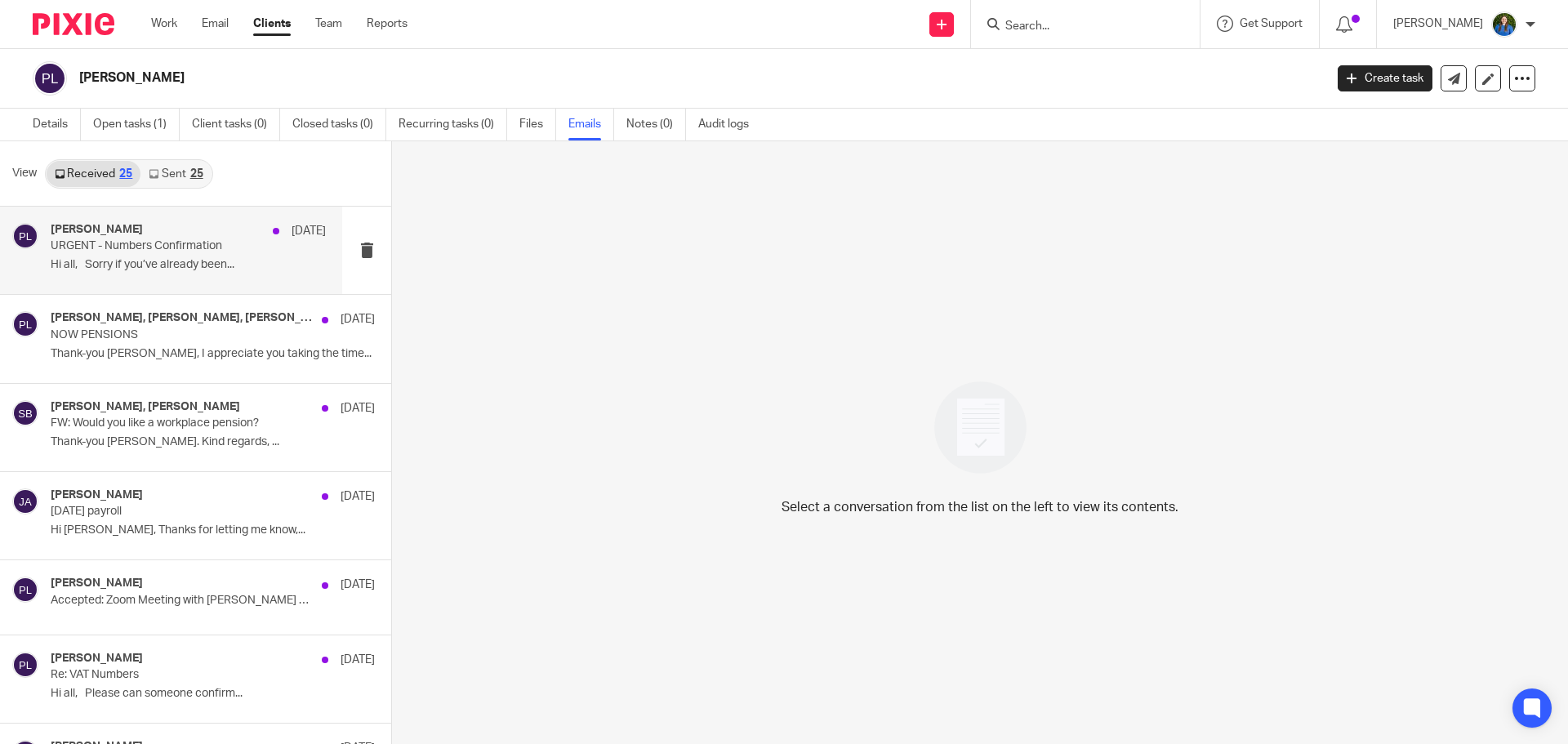
click at [132, 271] on p "Hi all, Sorry if you’ve already been..." at bounding box center [188, 265] width 275 height 14
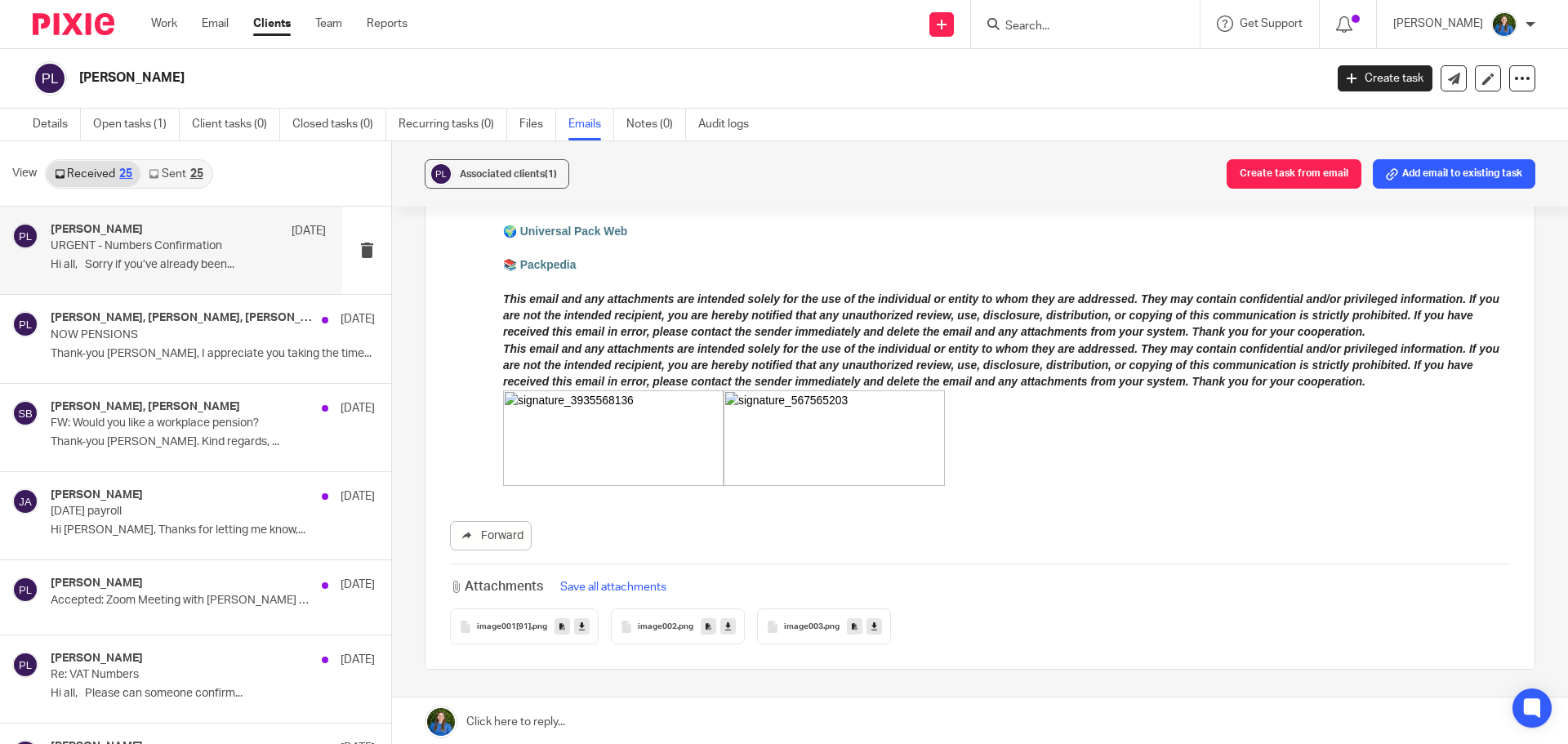
scroll to position [527, 0]
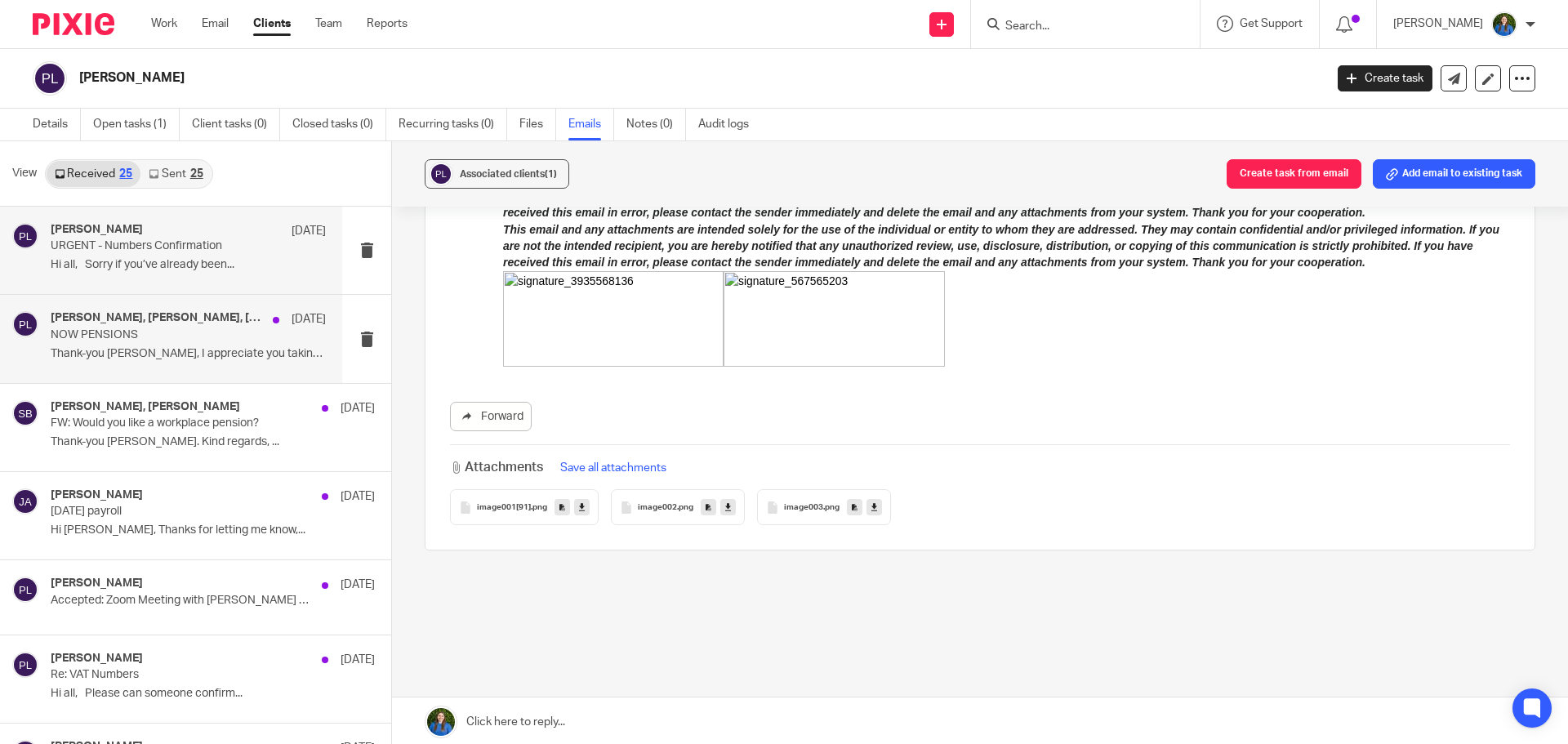
click at [139, 353] on p "Thank-you [PERSON_NAME], I appreciate you taking the time..." at bounding box center [188, 354] width 275 height 14
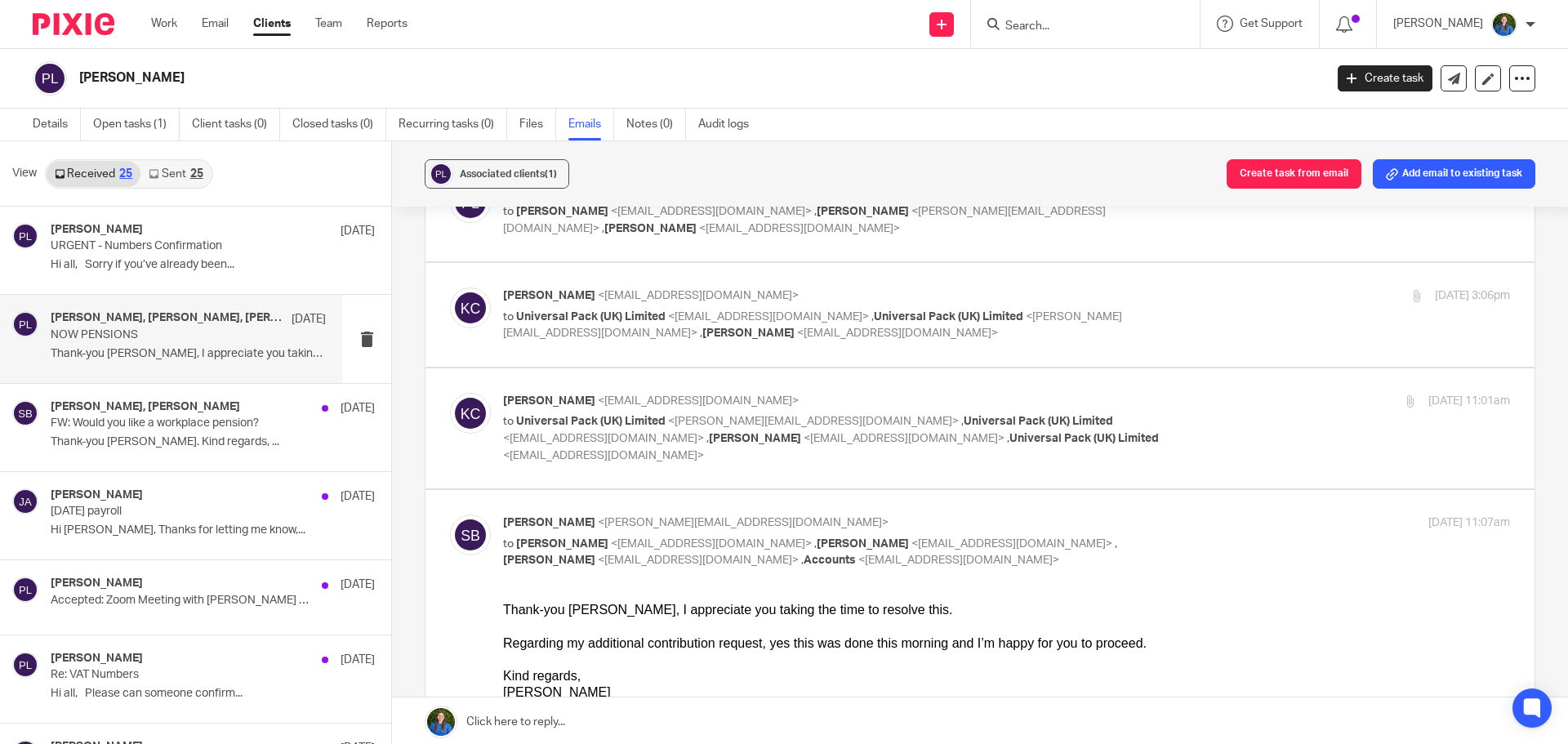
scroll to position [1552, 0]
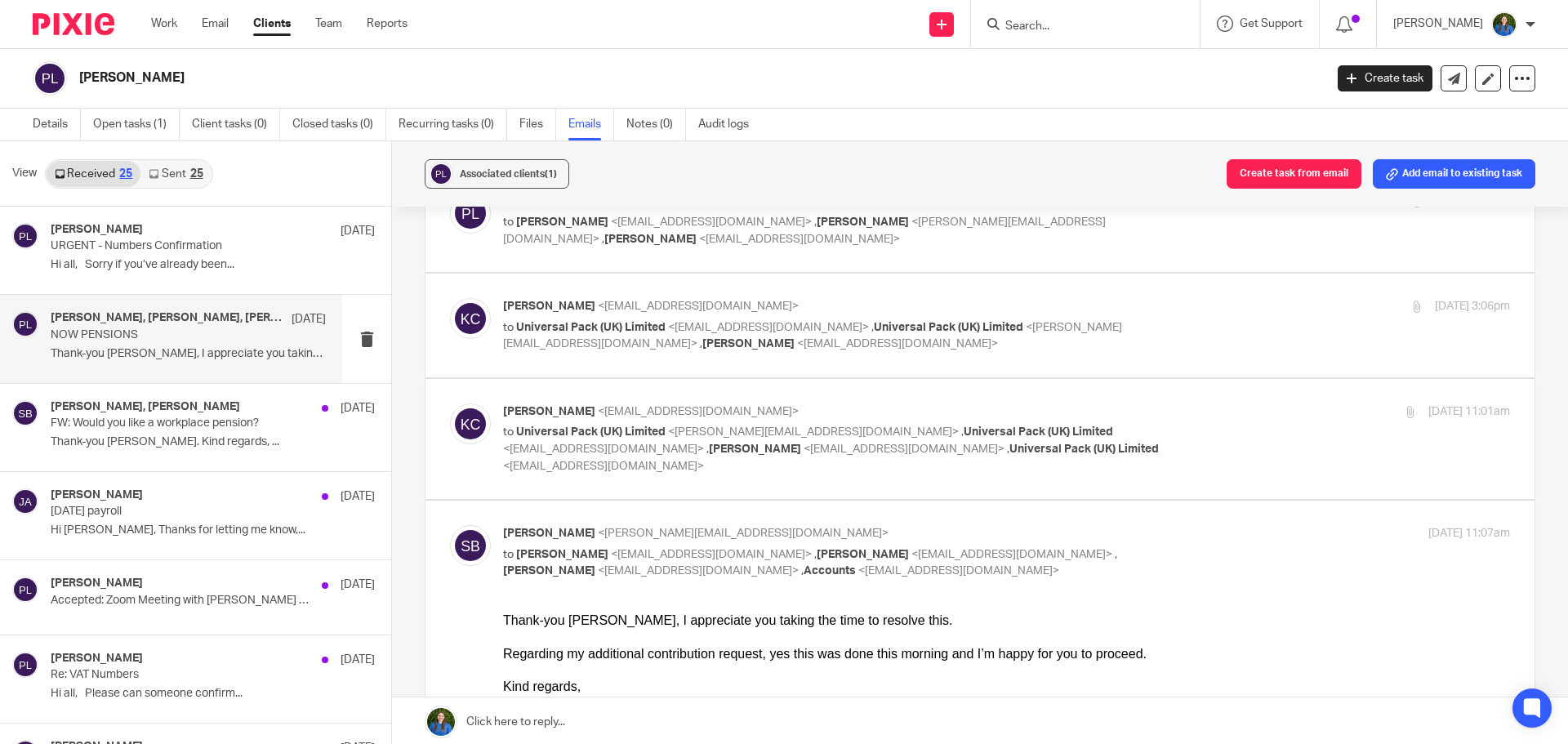
click at [799, 424] on p "to Universal Pack (UK) Limited <[PERSON_NAME][EMAIL_ADDRESS][DOMAIN_NAME]> , Un…" at bounding box center [839, 449] width 672 height 50
checkbox input "true"
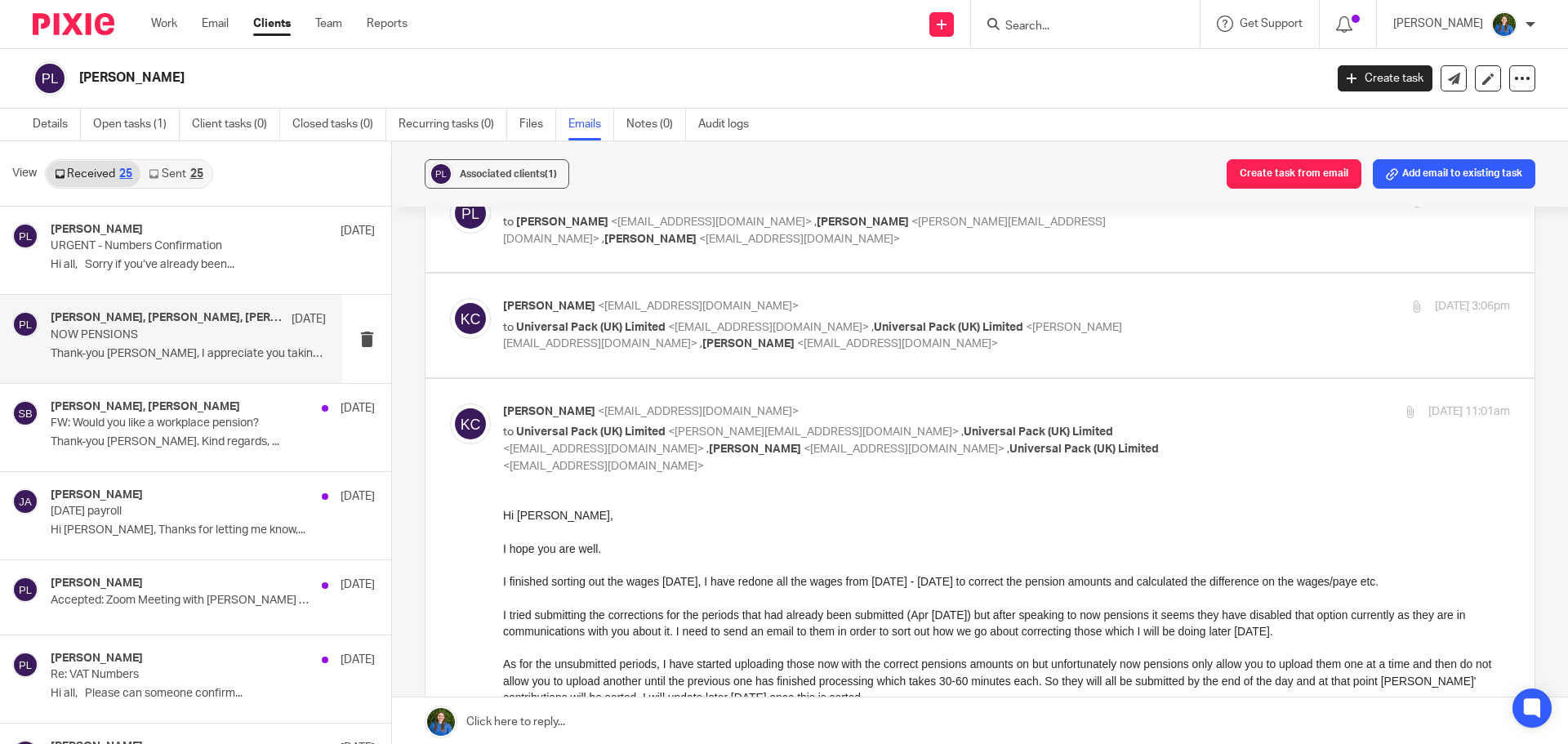
scroll to position [1471, 0]
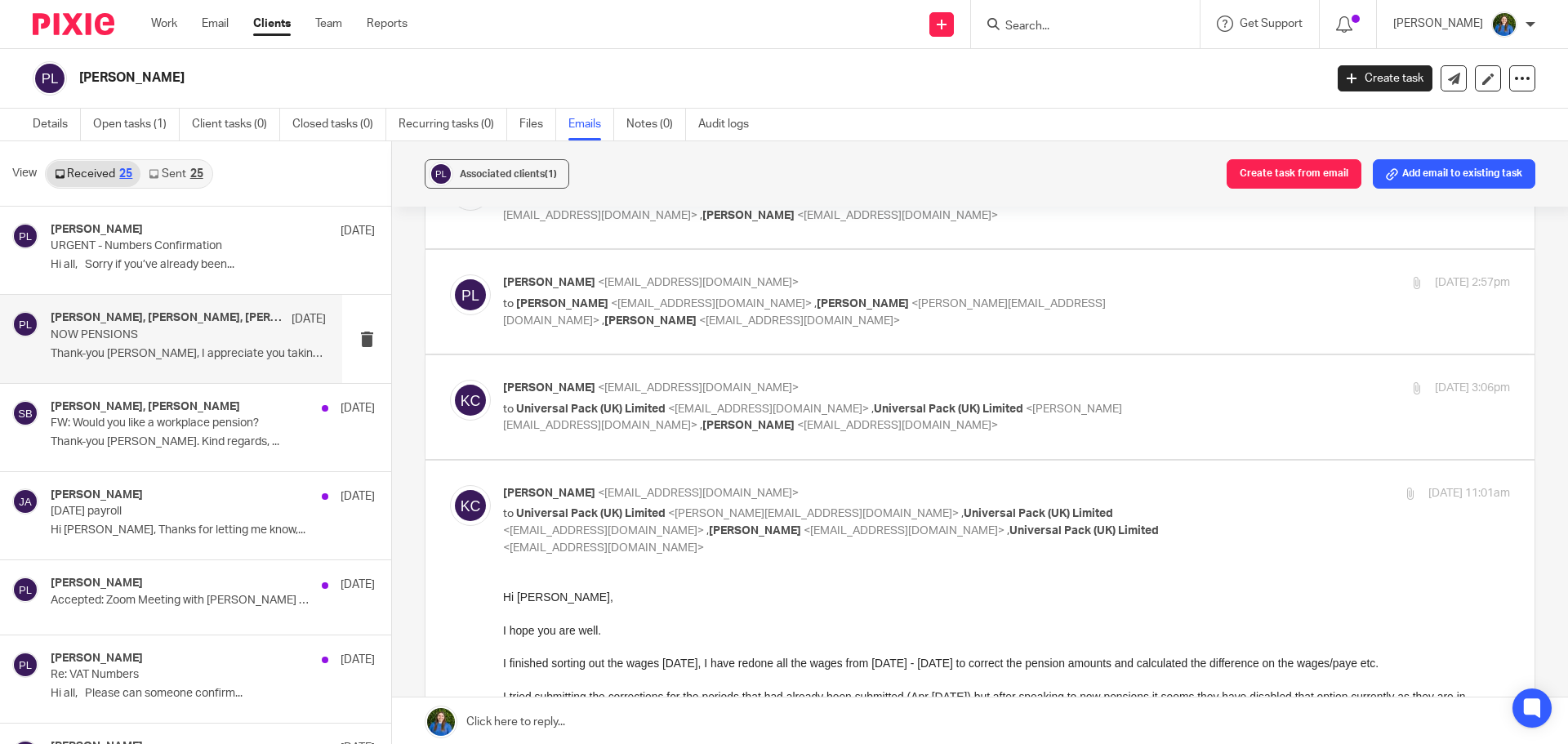
click at [782, 401] on p "to Universal Pack (UK) Limited <[EMAIL_ADDRESS][DOMAIN_NAME]> , Universal Pack …" at bounding box center [839, 418] width 672 height 33
checkbox input "true"
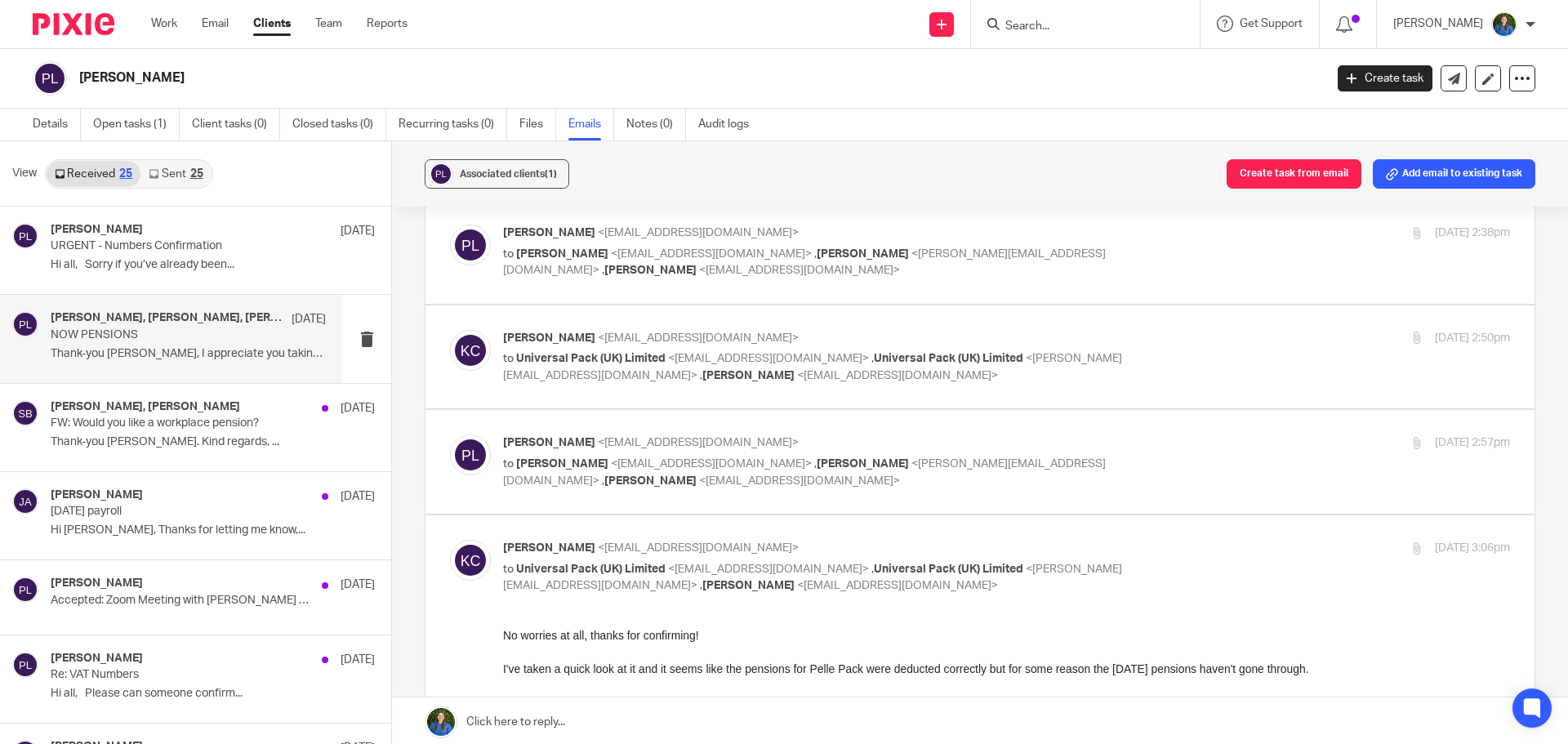
scroll to position [1307, 0]
click at [749, 438] on p "[PERSON_NAME] <[EMAIL_ADDRESS][DOMAIN_NAME]>" at bounding box center [839, 446] width 672 height 17
checkbox input "true"
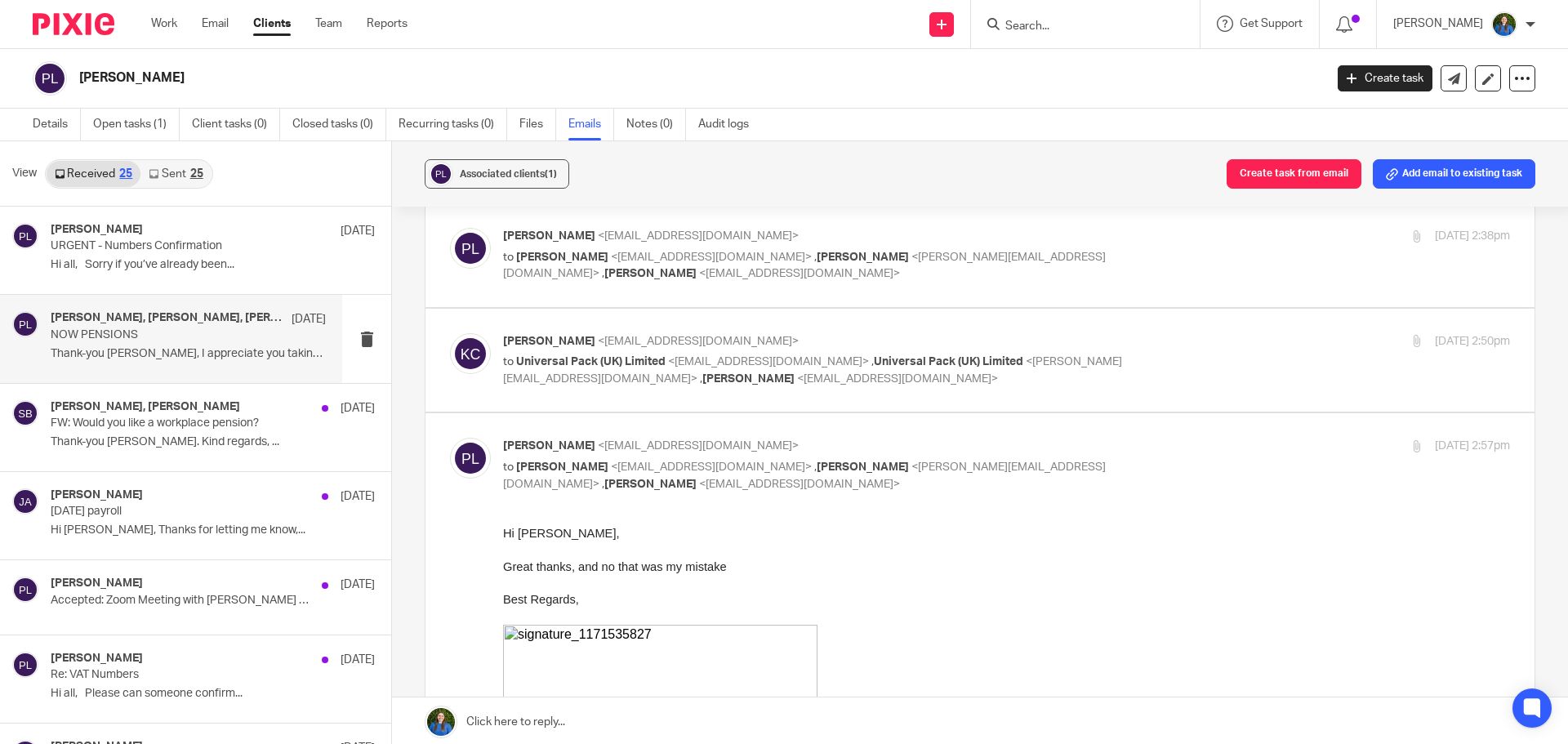
scroll to position [0, 0]
click at [739, 356] on span "<[EMAIL_ADDRESS][DOMAIN_NAME]>" at bounding box center [768, 361] width 201 height 11
checkbox input "true"
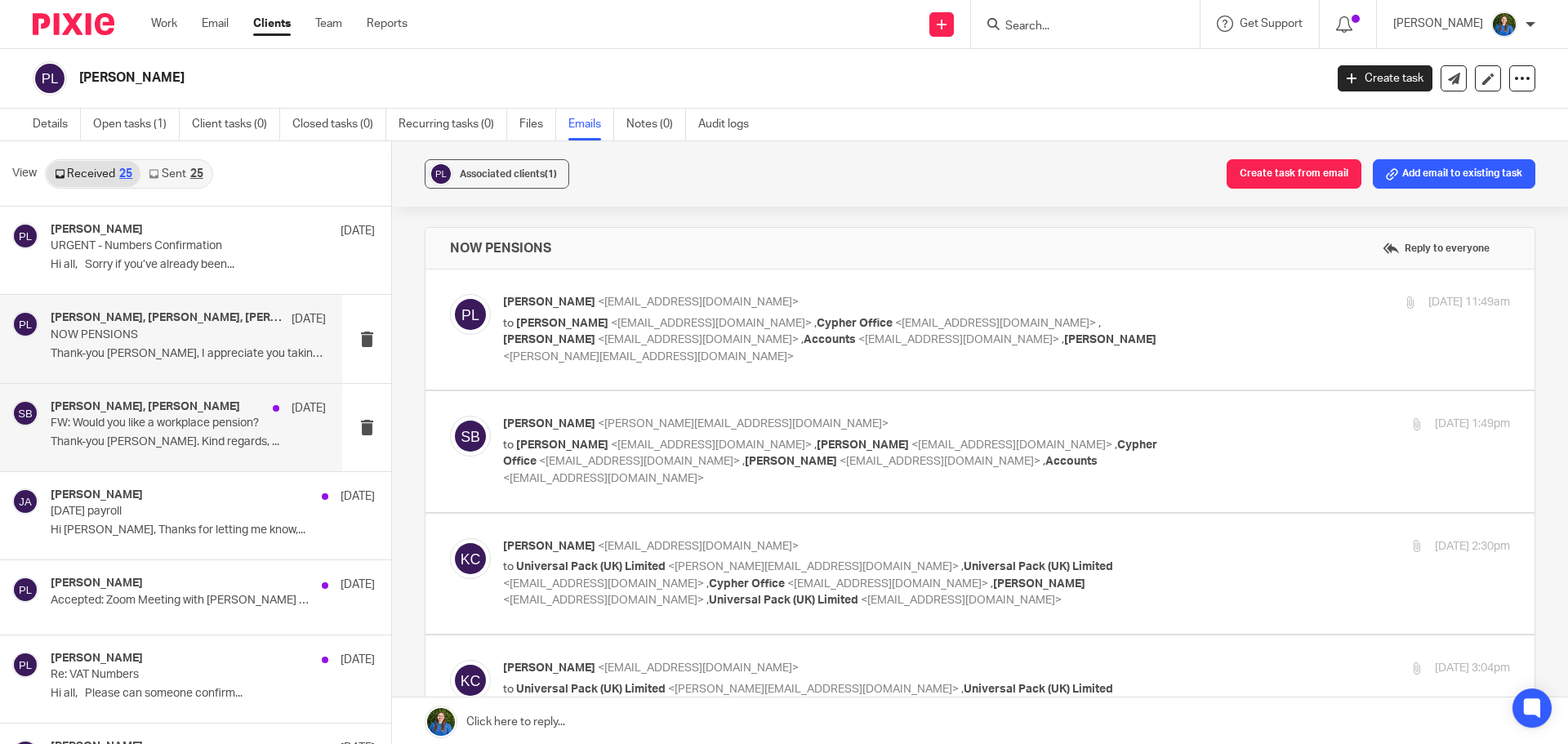
click at [104, 437] on p "Thank-you [PERSON_NAME]. Kind regards, ..." at bounding box center [188, 442] width 275 height 14
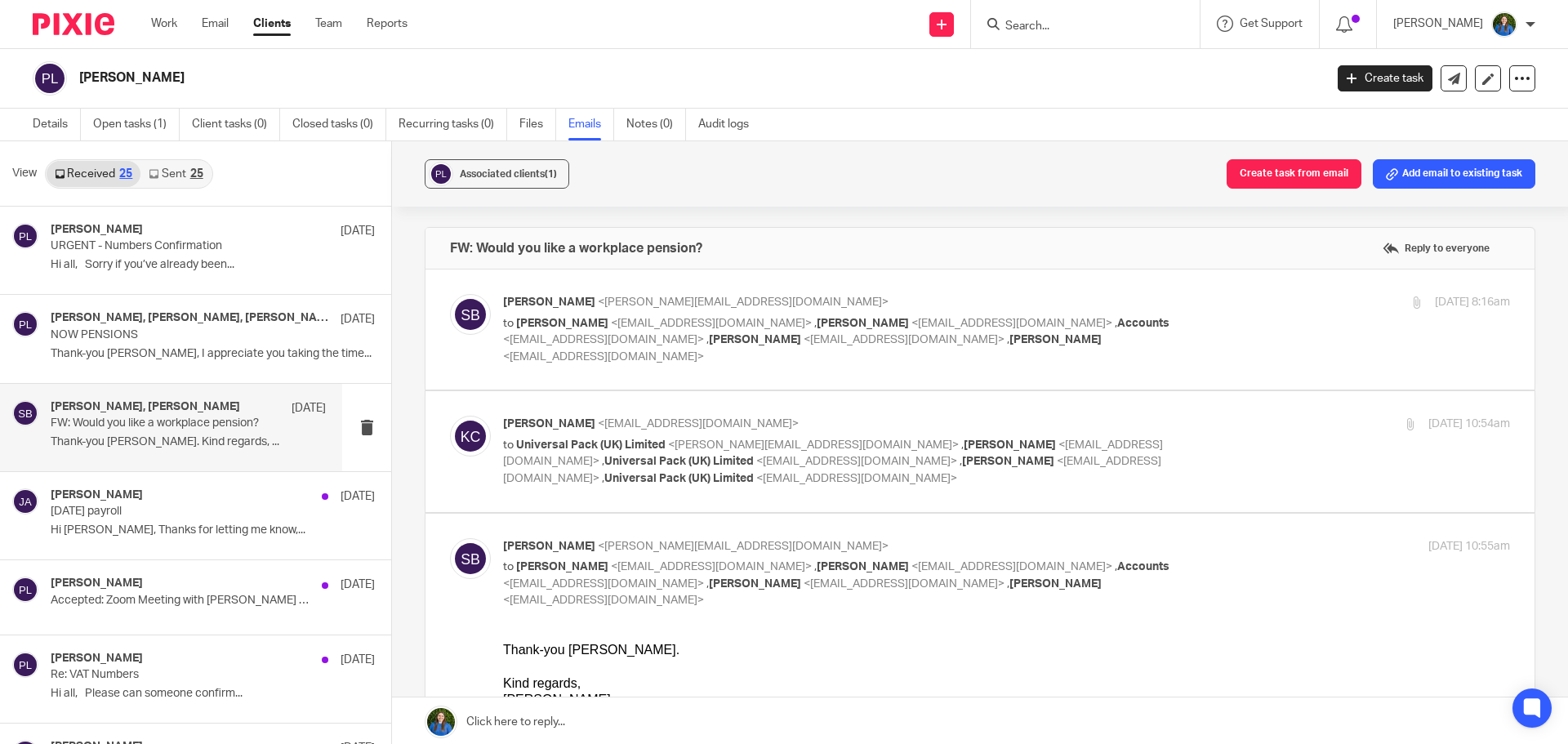
click at [655, 312] on div "[PERSON_NAME] <[PERSON_NAME][EMAIL_ADDRESS][DOMAIN_NAME]> to [PERSON_NAME] <[EM…" at bounding box center [839, 330] width 672 height 71
checkbox input "true"
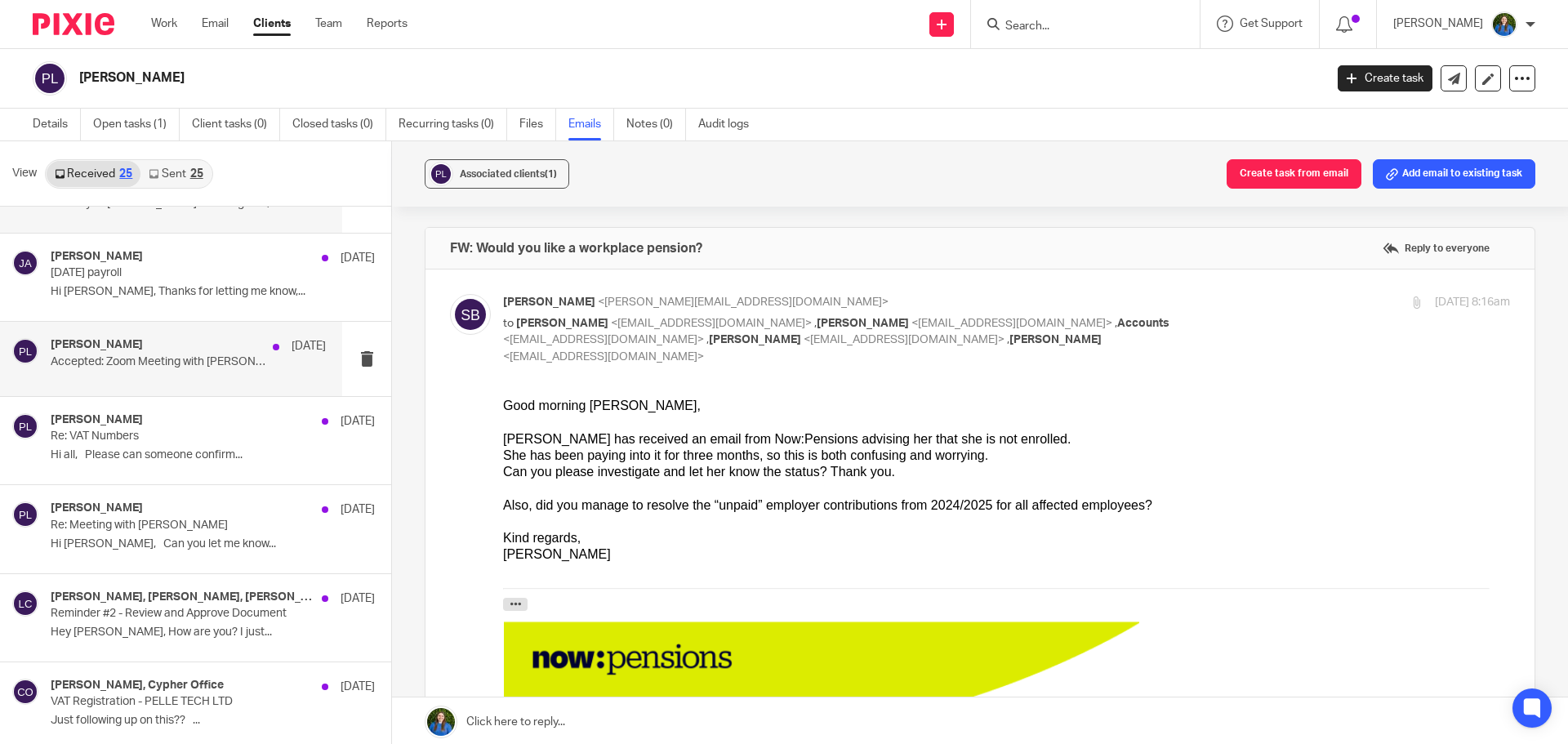
scroll to position [245, 0]
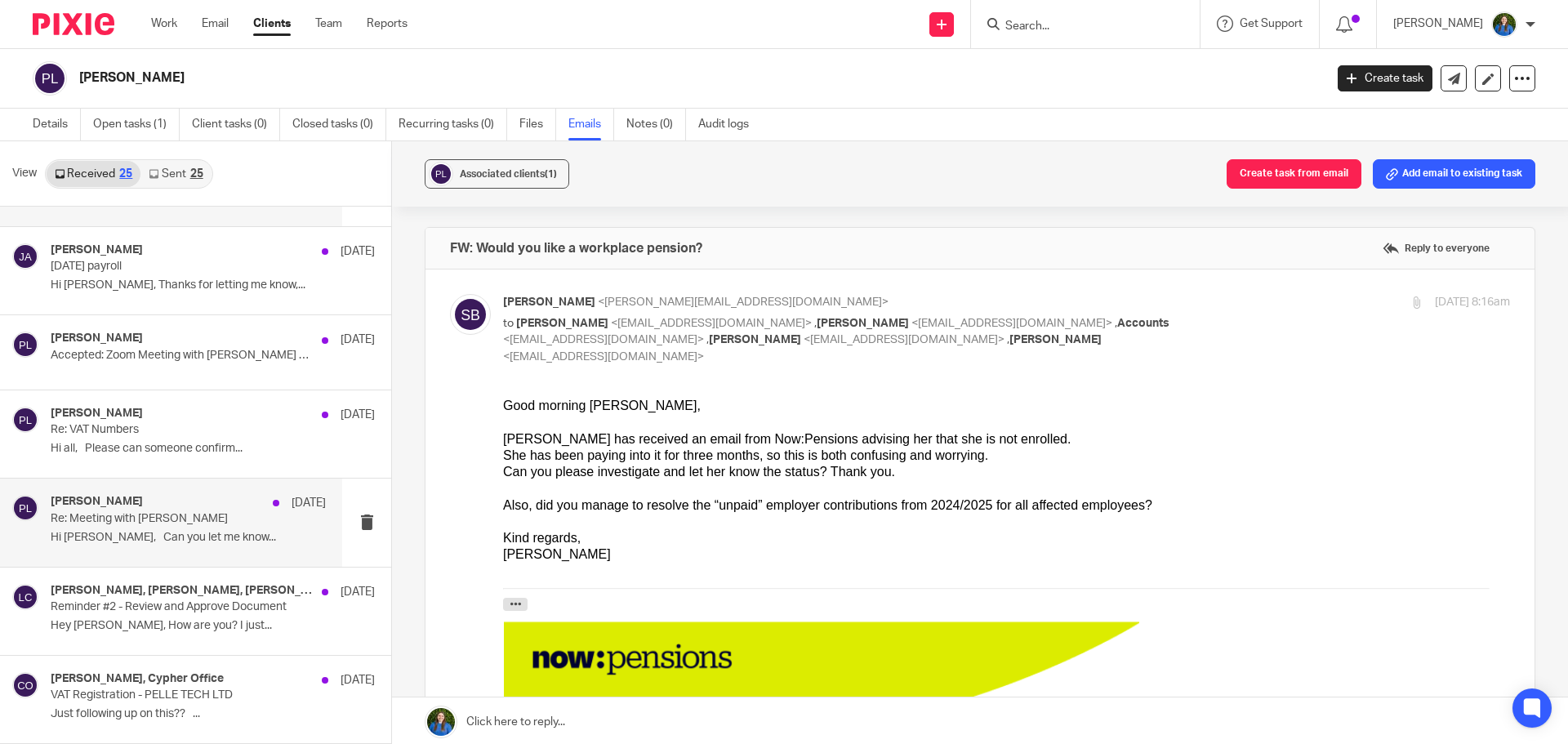
click at [144, 523] on p "Re: Meeting with [PERSON_NAME]" at bounding box center [160, 519] width 220 height 14
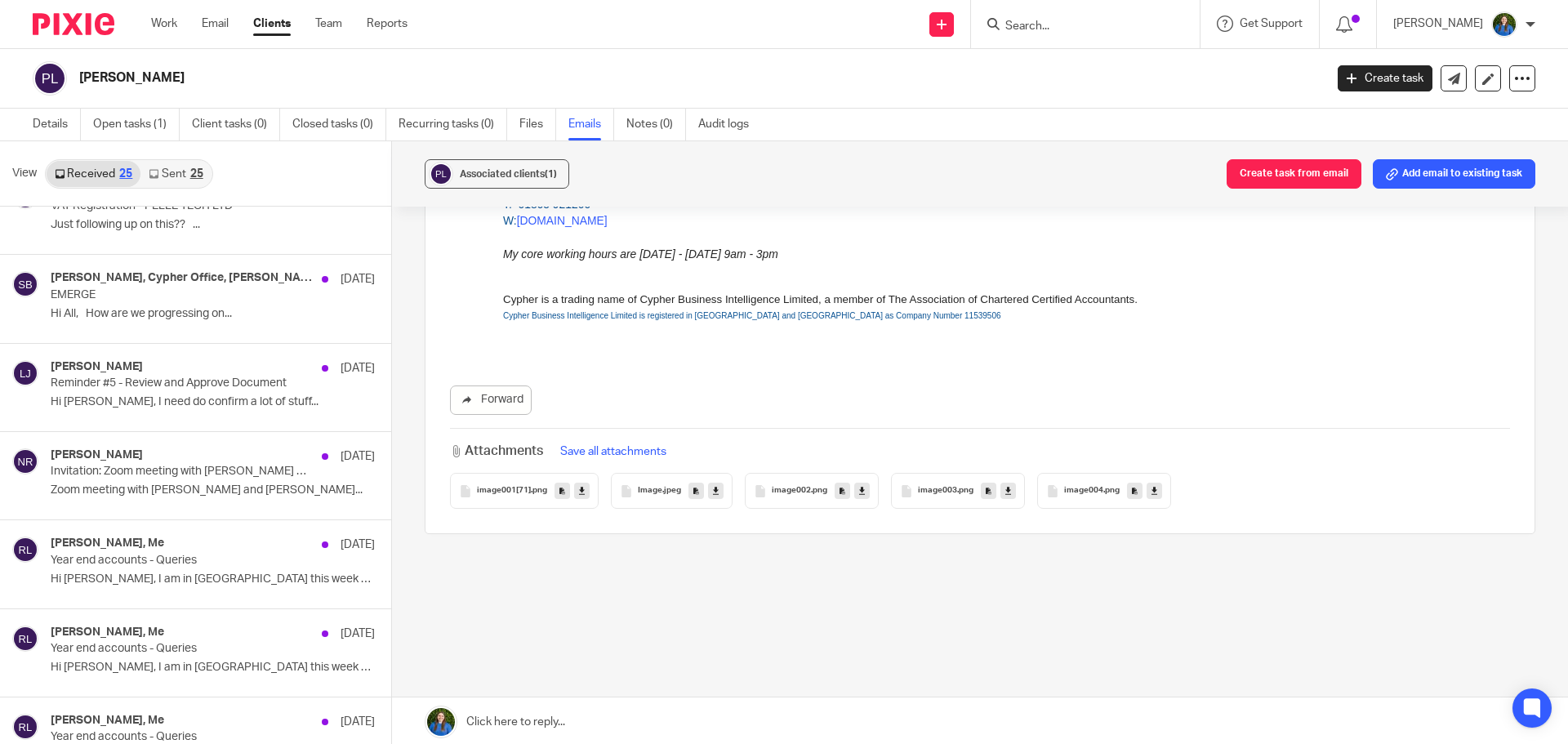
scroll to position [735, 0]
click at [157, 409] on div "[PERSON_NAME] [DATE] Reminder #5 - Review and Approve Document Hi [PERSON_NAME]…" at bounding box center [188, 386] width 275 height 55
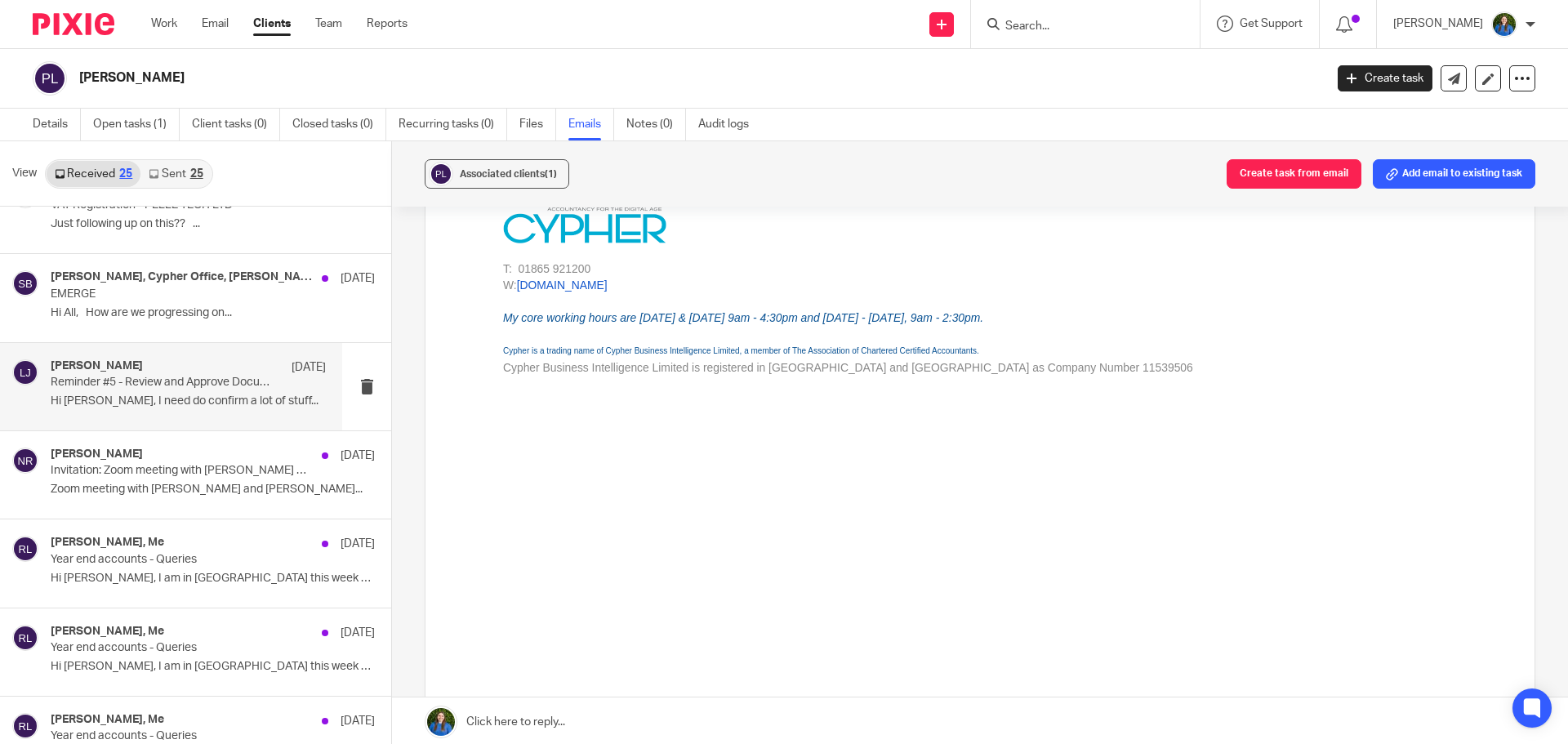
scroll to position [1194, 0]
